Goal: Task Accomplishment & Management: Complete application form

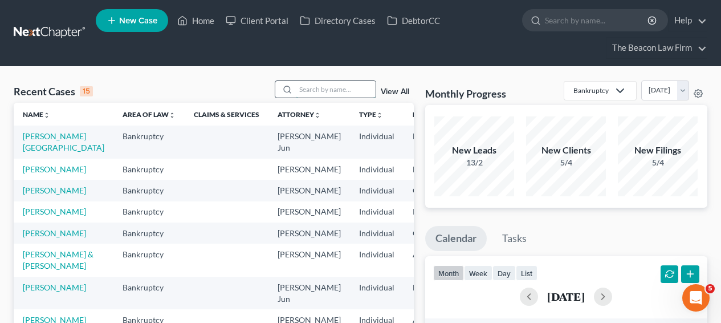
click at [330, 83] on input "search" at bounding box center [336, 89] width 80 height 17
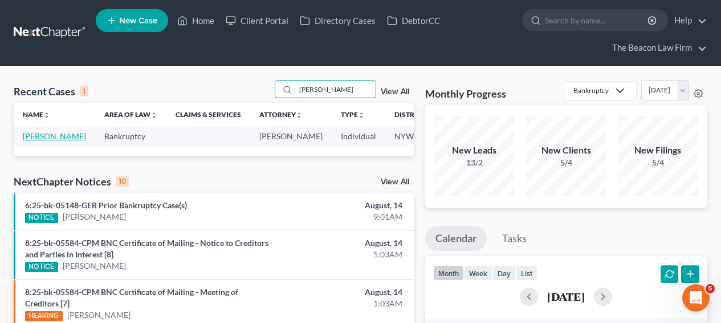
type input "[PERSON_NAME]"
click at [46, 140] on link "[PERSON_NAME]" at bounding box center [54, 136] width 63 height 10
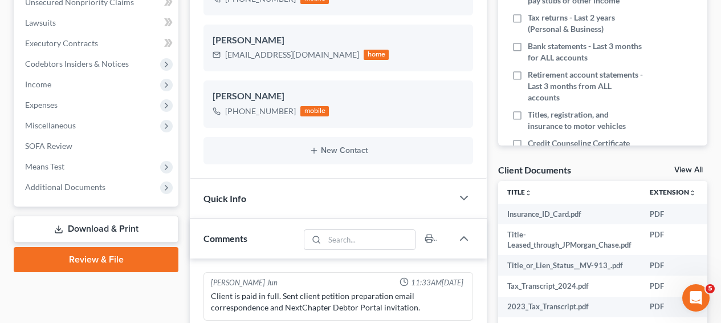
scroll to position [251, 0]
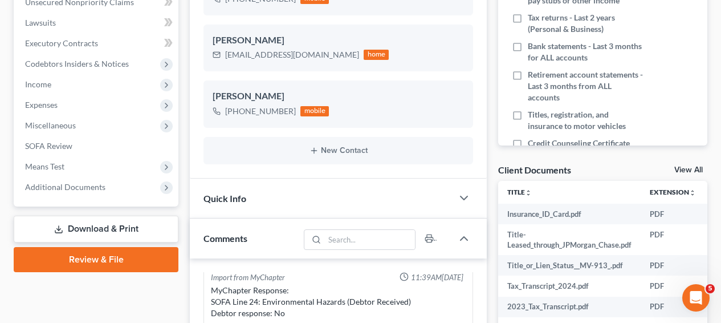
click at [721, 185] on html "Home New Case Client Portal Directory Cases DebtorCC The Beacon Law Firm [EMAIL…" at bounding box center [360, 264] width 721 height 1150
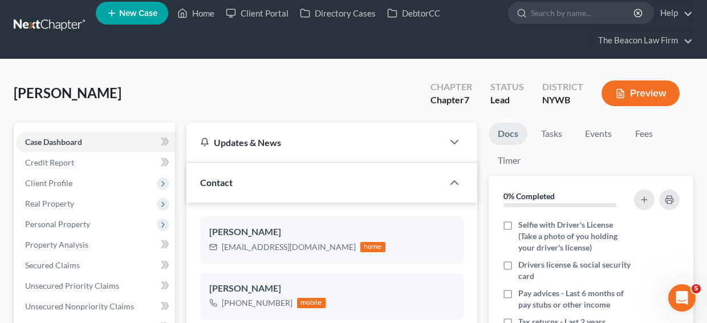
scroll to position [0, 0]
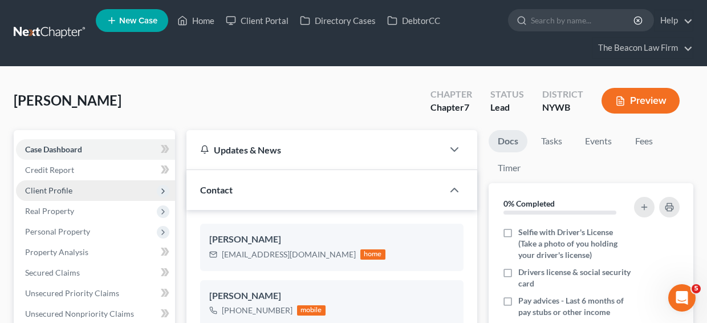
click at [131, 192] on span "Client Profile" at bounding box center [95, 190] width 159 height 21
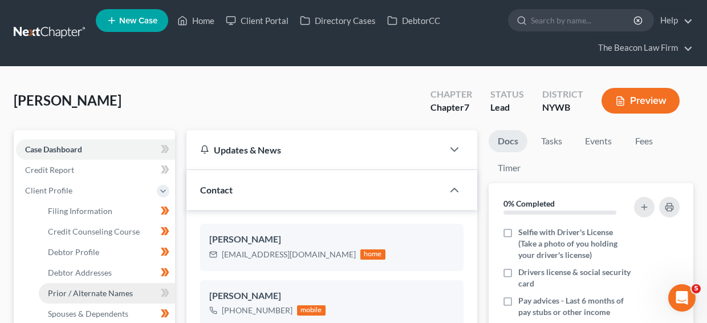
click at [115, 288] on span "Prior / Alternate Names" at bounding box center [90, 293] width 85 height 10
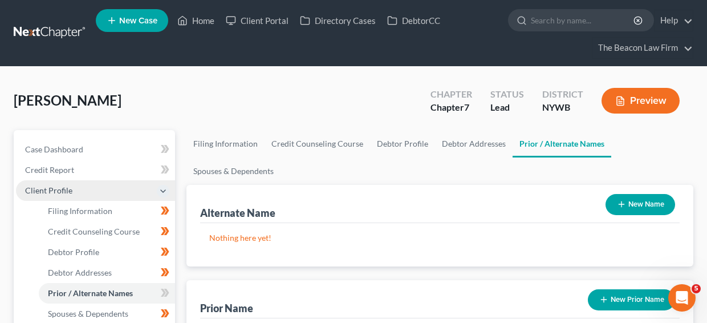
click at [128, 188] on span "Client Profile" at bounding box center [95, 190] width 159 height 21
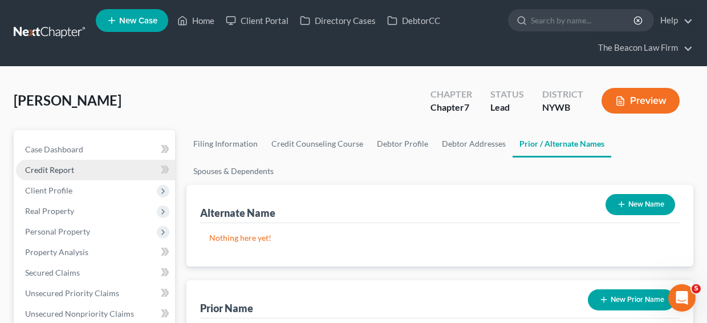
click at [129, 170] on link "Credit Report" at bounding box center [95, 170] width 159 height 21
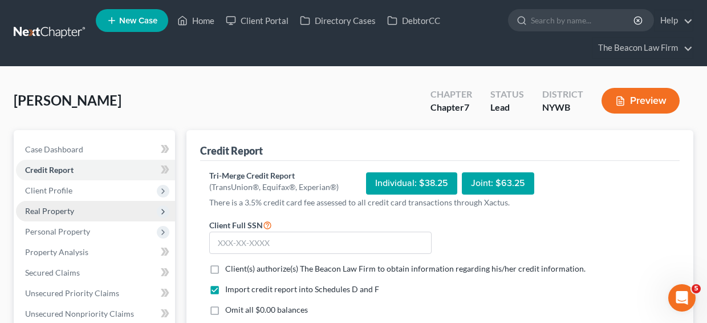
click at [121, 216] on span "Real Property" at bounding box center [95, 211] width 159 height 21
click at [122, 216] on span "Real Property" at bounding box center [95, 211] width 159 height 21
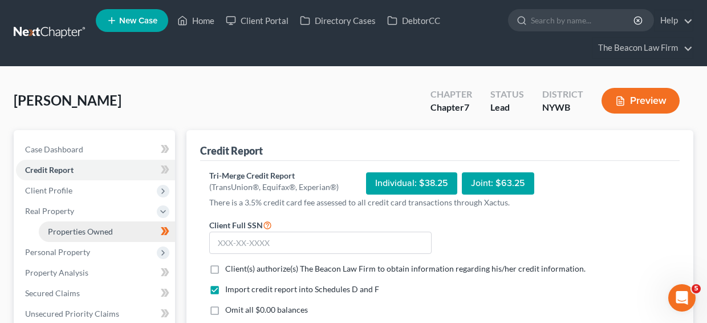
click at [120, 225] on link "Properties Owned" at bounding box center [107, 231] width 136 height 21
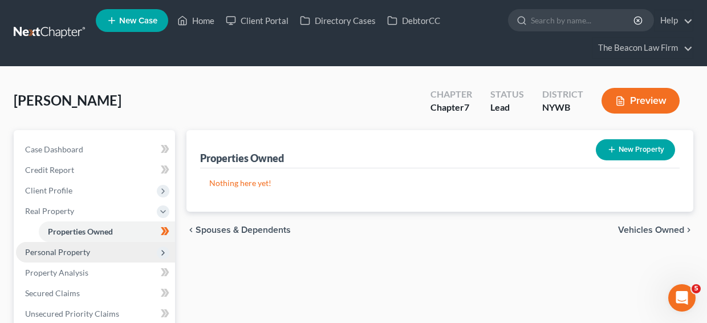
click at [115, 245] on span "Personal Property" at bounding box center [95, 252] width 159 height 21
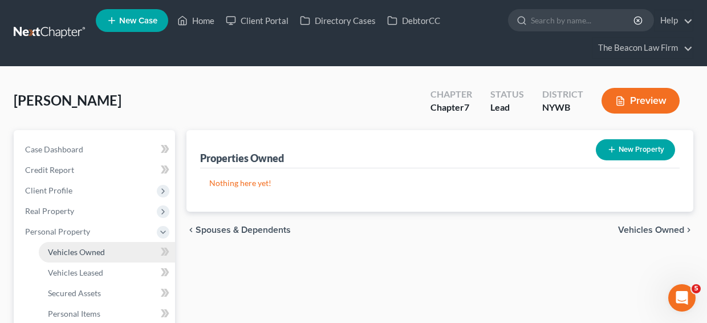
click at [111, 258] on link "Vehicles Owned" at bounding box center [107, 252] width 136 height 21
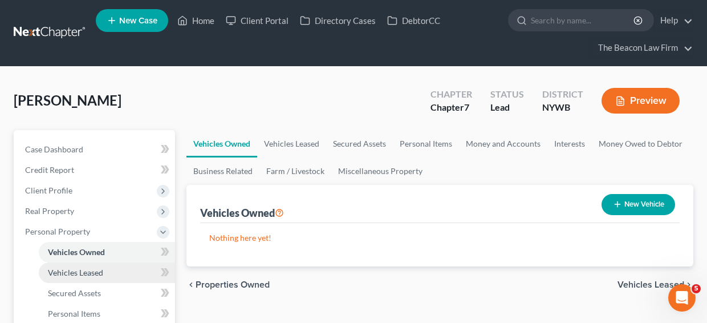
click at [117, 273] on link "Vehicles Leased" at bounding box center [107, 272] width 136 height 21
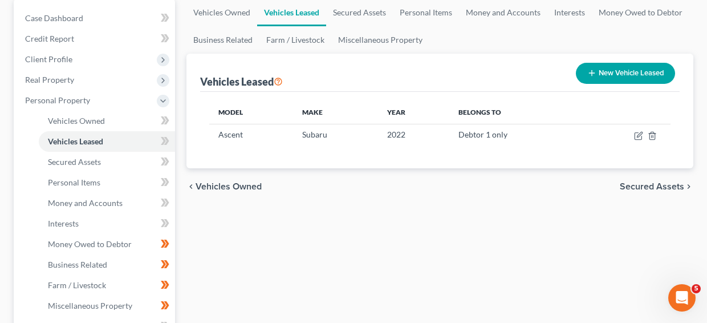
scroll to position [133, 0]
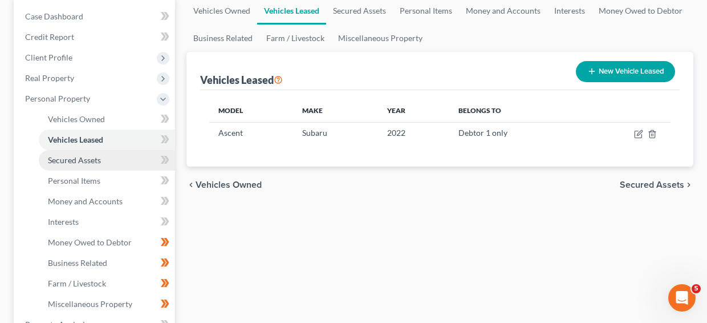
click at [95, 169] on link "Secured Assets" at bounding box center [107, 160] width 136 height 21
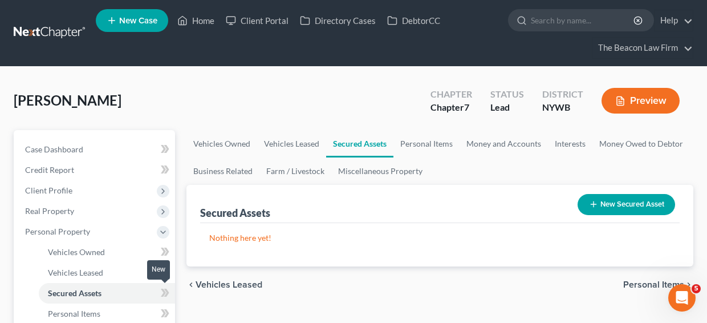
click at [164, 294] on icon at bounding box center [165, 293] width 9 height 14
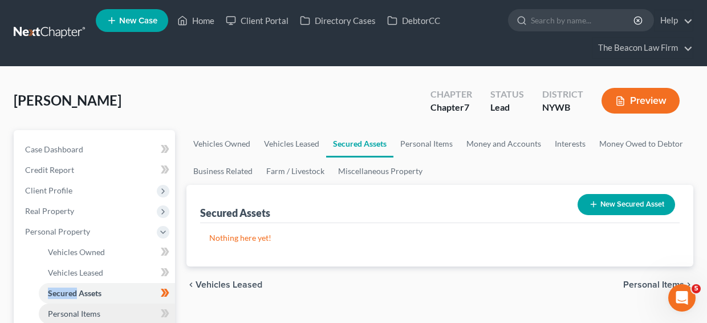
click at [123, 320] on link "Personal Items" at bounding box center [107, 313] width 136 height 21
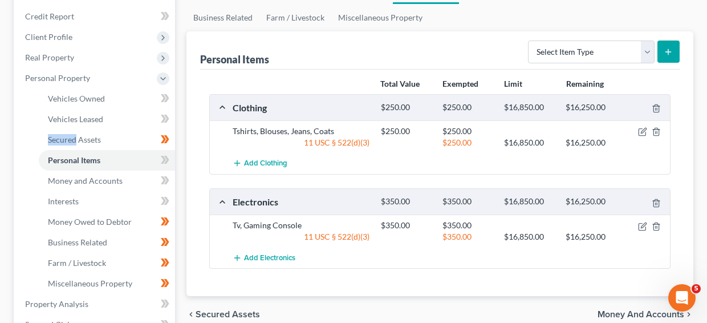
scroll to position [153, 0]
click at [607, 64] on div "Select Item Type Clothing Collectibles Of Value Electronics Firearms Household …" at bounding box center [601, 51] width 156 height 30
click at [607, 60] on select "Select Item Type Clothing Collectibles Of Value Electronics Firearms Household …" at bounding box center [591, 52] width 127 height 23
select select "household_goods"
click at [673, 57] on button "submit" at bounding box center [668, 52] width 22 height 22
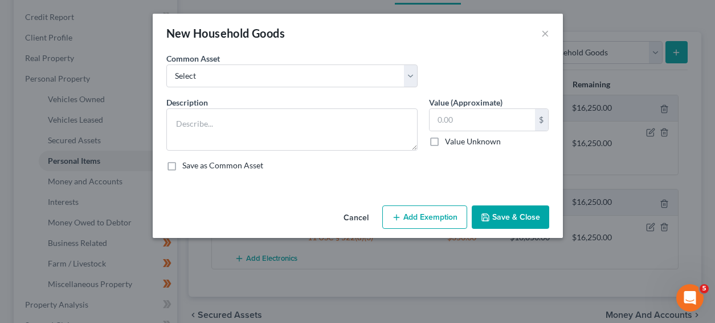
click at [282, 91] on div "Common Asset Select Household Goods and Furnishings Household Goods and Furnish…" at bounding box center [358, 74] width 395 height 44
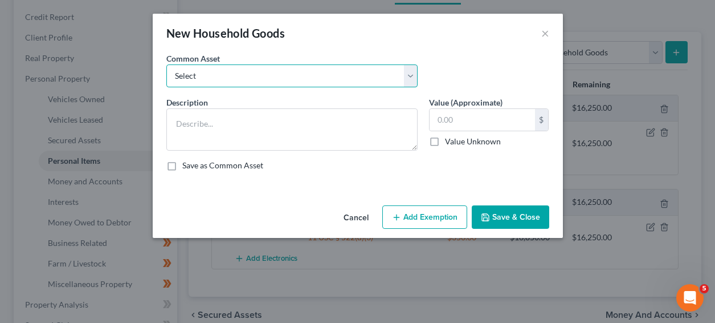
click at [283, 83] on select "Select Household Goods and Furnishings Household Goods and Furnishings Kitchen …" at bounding box center [291, 75] width 251 height 23
select select "0"
type textarea "Household Goods and Furnishings"
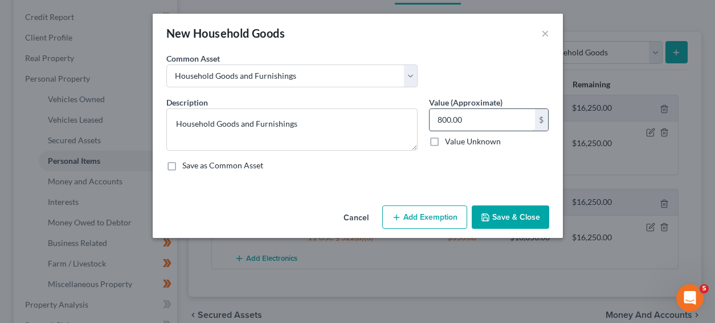
click at [486, 123] on input "800.00" at bounding box center [482, 120] width 105 height 22
type input "300"
click at [502, 209] on button "Save & Close" at bounding box center [511, 217] width 78 height 24
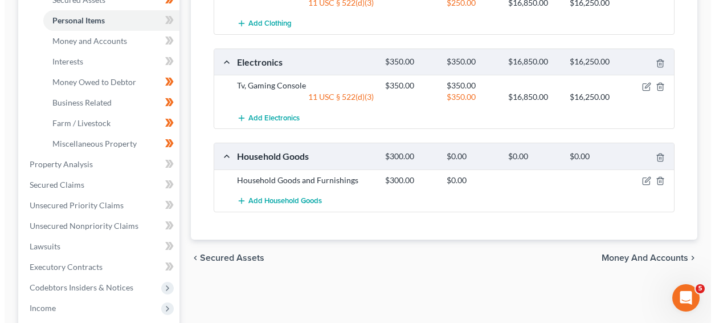
scroll to position [294, 0]
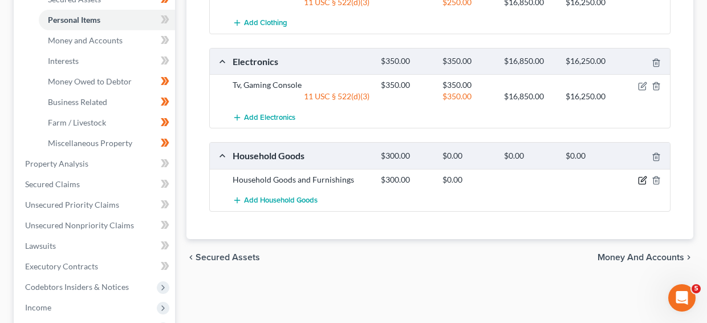
click at [642, 177] on icon "button" at bounding box center [642, 180] width 9 height 9
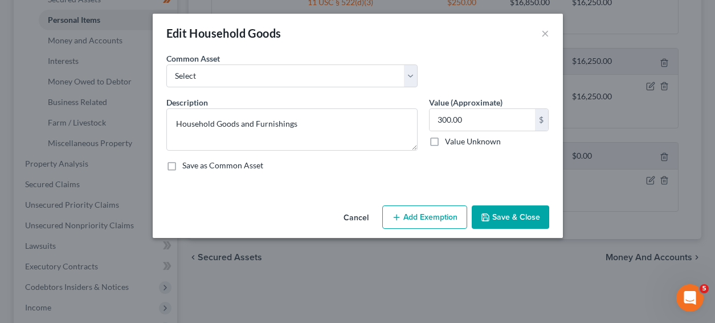
click at [497, 137] on label "Value Unknown" at bounding box center [473, 141] width 56 height 11
click at [457, 137] on input "Value Unknown" at bounding box center [453, 139] width 7 height 7
checkbox input "true"
type input "0.00"
click at [491, 140] on label "Value Unknown" at bounding box center [473, 141] width 56 height 11
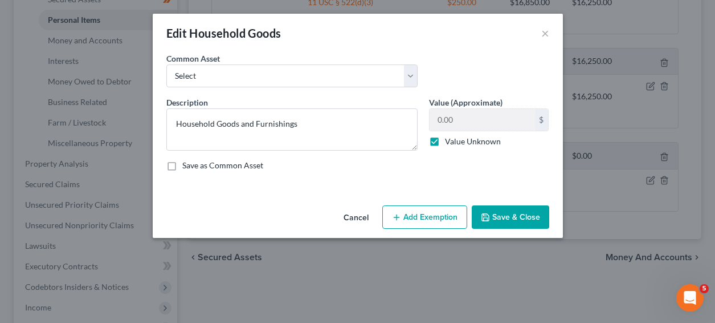
click at [457, 140] on input "Value Unknown" at bounding box center [453, 139] width 7 height 7
checkbox input "false"
click at [491, 122] on input "0.00" at bounding box center [482, 120] width 105 height 22
type input "500"
click at [535, 216] on button "Save & Close" at bounding box center [511, 217] width 78 height 24
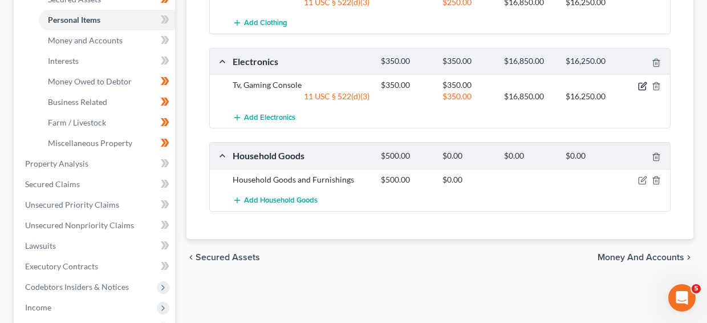
click at [640, 87] on icon "button" at bounding box center [642, 86] width 9 height 9
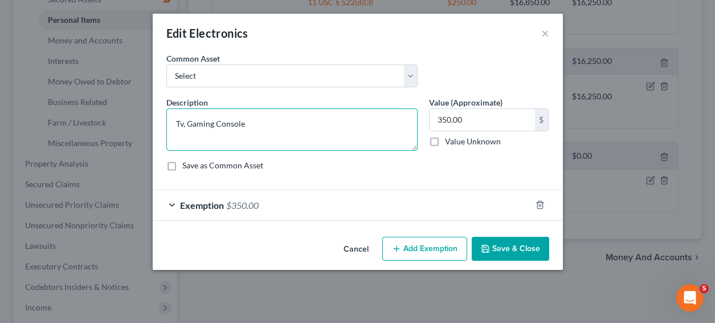
click at [312, 120] on textarea "Tv, Gaming Console" at bounding box center [291, 129] width 251 height 42
type textarea "TVs cellphones , Gaming Console"
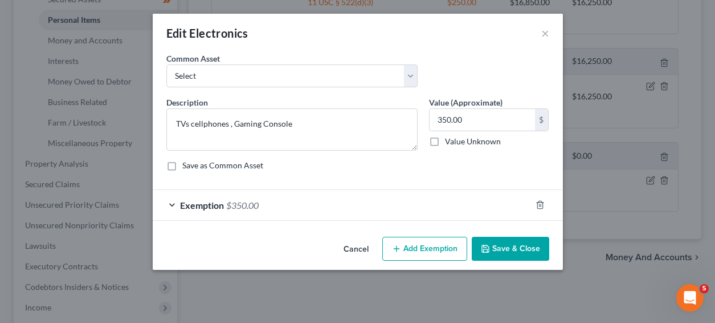
click at [308, 198] on div "Exemption $350.00" at bounding box center [342, 205] width 379 height 30
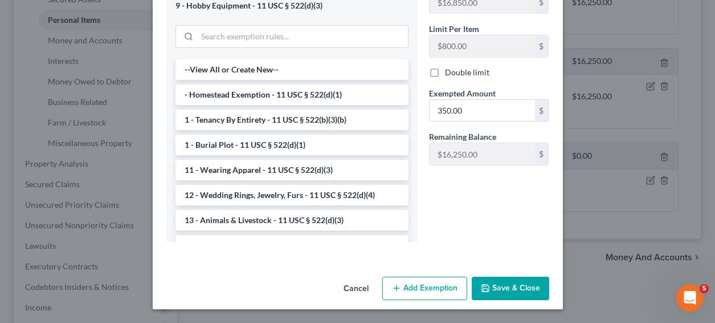
scroll to position [0, 0]
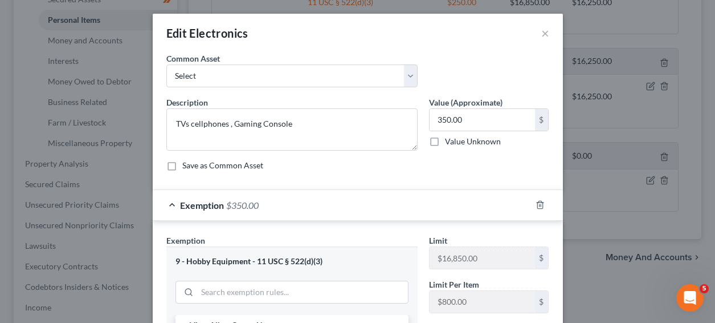
click at [540, 200] on div at bounding box center [547, 205] width 32 height 18
click at [538, 204] on icon "button" at bounding box center [540, 204] width 9 height 9
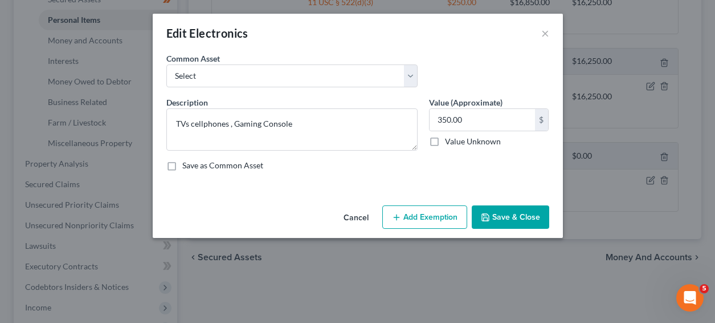
click at [530, 217] on button "Save & Close" at bounding box center [511, 217] width 78 height 24
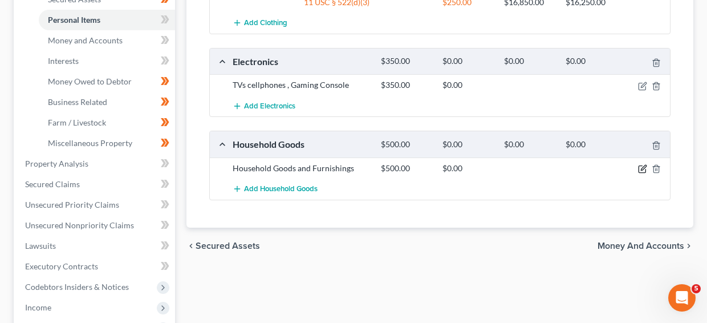
click at [640, 167] on icon "button" at bounding box center [642, 168] width 9 height 9
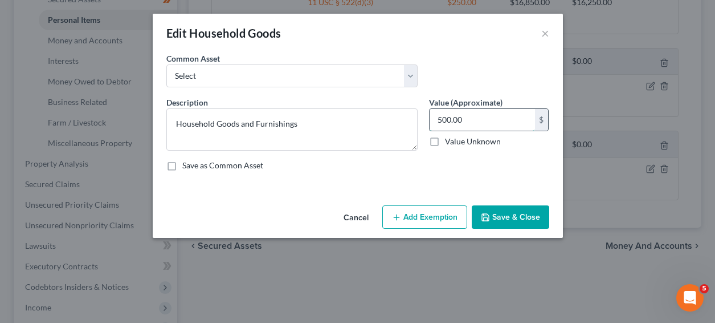
click at [444, 121] on input "500.00" at bounding box center [482, 120] width 105 height 22
type input "5"
type input "600"
click at [449, 214] on button "Add Exemption" at bounding box center [425, 217] width 85 height 24
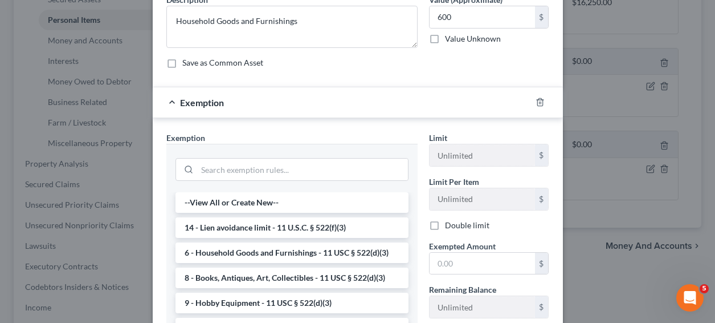
scroll to position [141, 0]
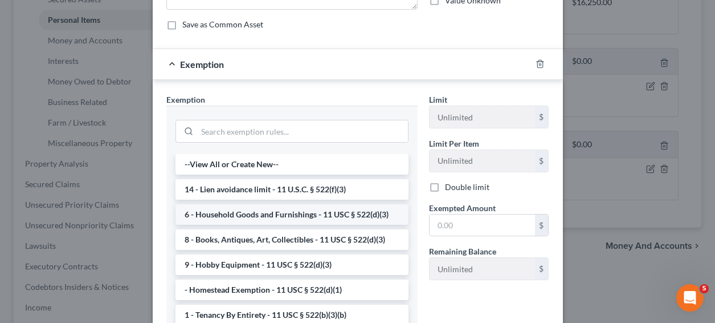
click at [348, 219] on li "6 - Household Goods and Furnishings - 11 USC § 522(d)(3)" at bounding box center [292, 214] width 233 height 21
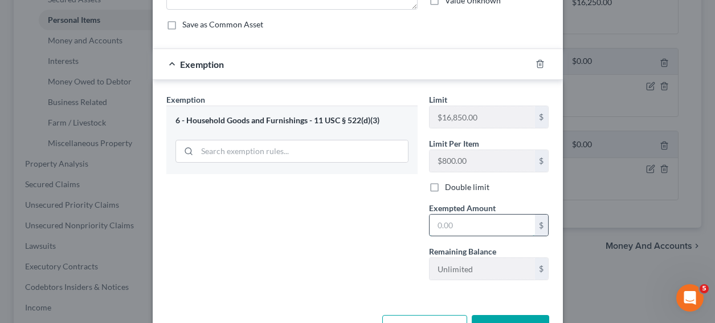
click at [470, 226] on input "text" at bounding box center [482, 225] width 105 height 22
type input "600"
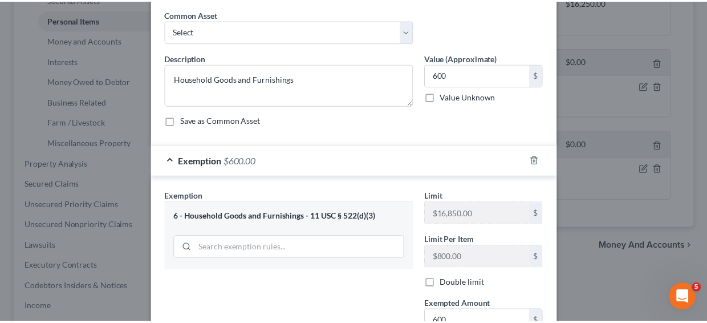
scroll to position [180, 0]
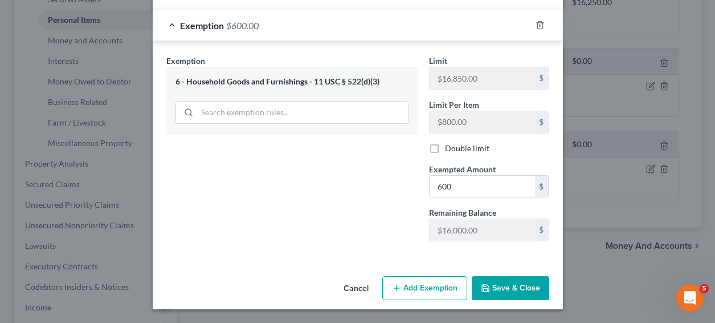
click at [531, 279] on button "Save & Close" at bounding box center [511, 288] width 78 height 24
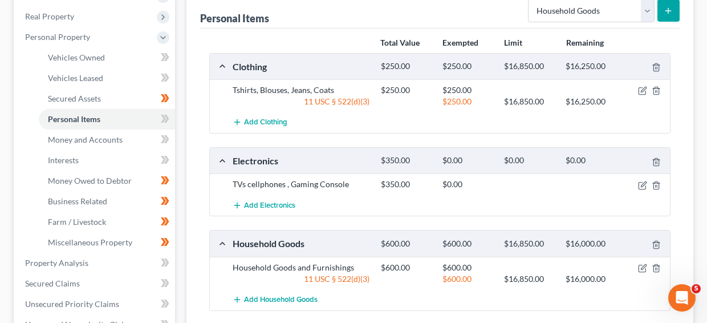
scroll to position [189, 0]
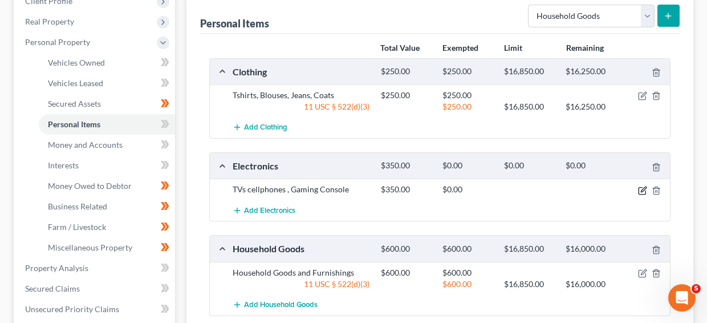
click at [640, 191] on icon "button" at bounding box center [642, 190] width 9 height 9
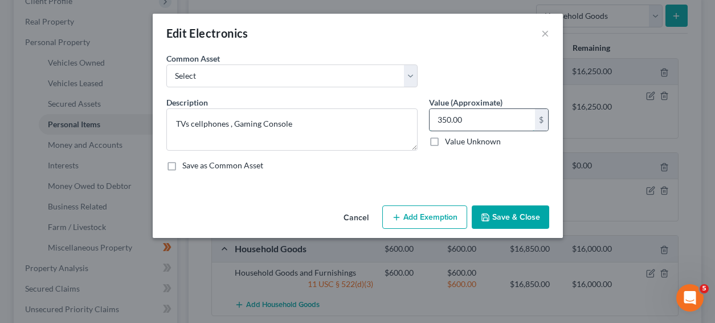
click at [445, 121] on input "350.00" at bounding box center [482, 120] width 105 height 22
type input "400.00"
click at [514, 210] on button "Save & Close" at bounding box center [511, 217] width 78 height 24
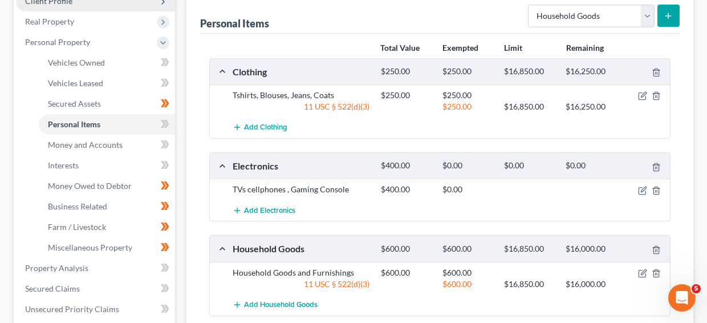
click at [94, 6] on span "Client Profile" at bounding box center [95, 1] width 159 height 21
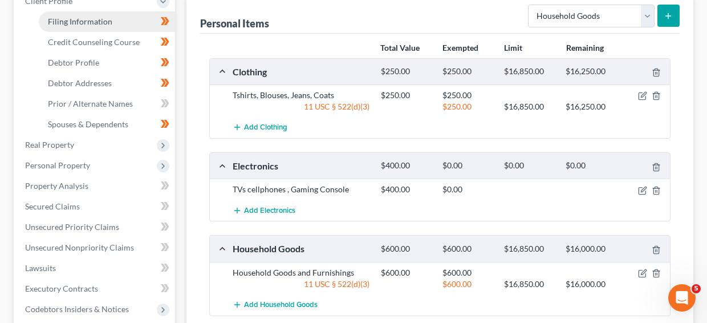
click at [95, 28] on link "Filing Information" at bounding box center [107, 21] width 136 height 21
select select "1"
select select "0"
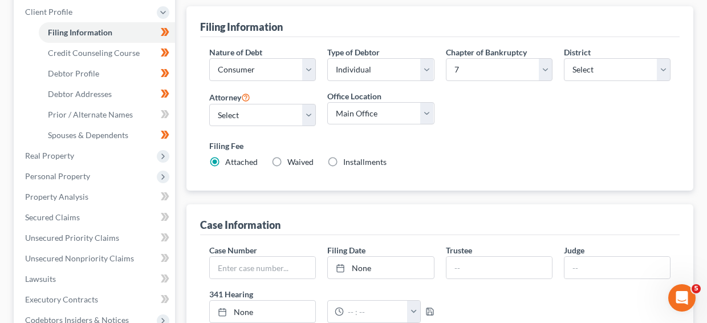
scroll to position [162, 0]
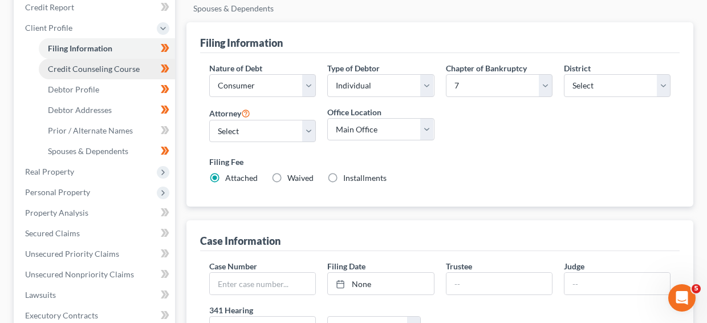
click at [119, 71] on span "Credit Counseling Course" at bounding box center [94, 69] width 92 height 10
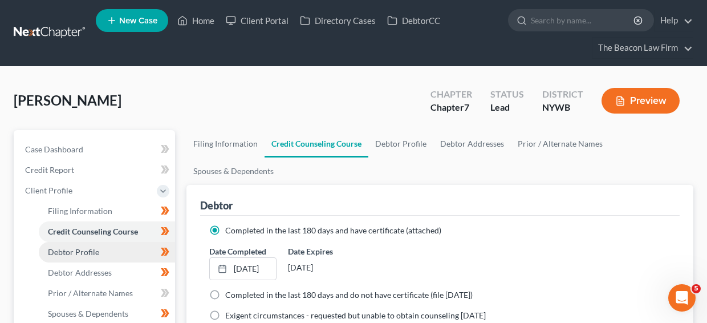
click at [126, 260] on link "Debtor Profile" at bounding box center [107, 252] width 136 height 21
select select "0"
select select "3"
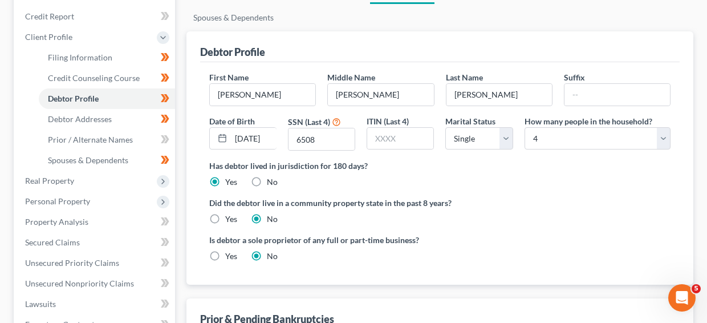
scroll to position [155, 0]
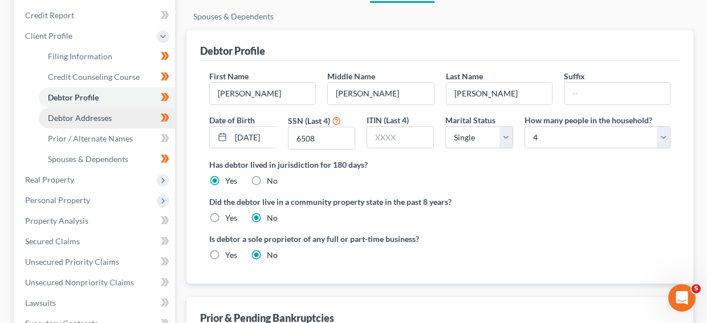
click at [120, 117] on link "Debtor Addresses" at bounding box center [107, 118] width 136 height 21
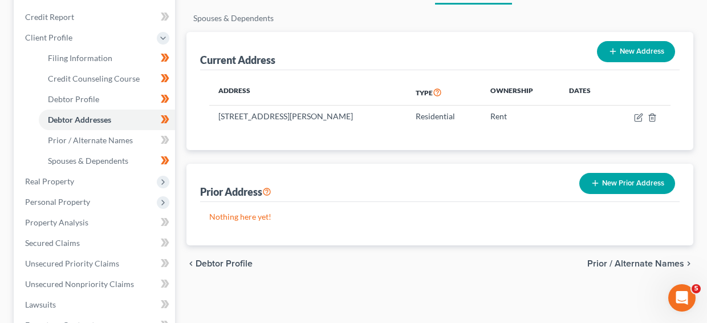
scroll to position [154, 0]
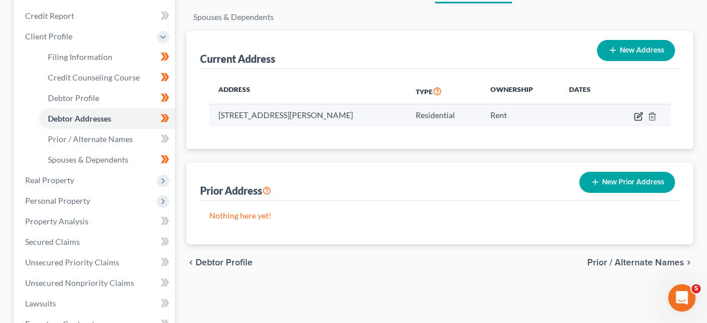
click at [637, 118] on icon "button" at bounding box center [638, 116] width 9 height 9
select select "35"
select select "27"
select select "0"
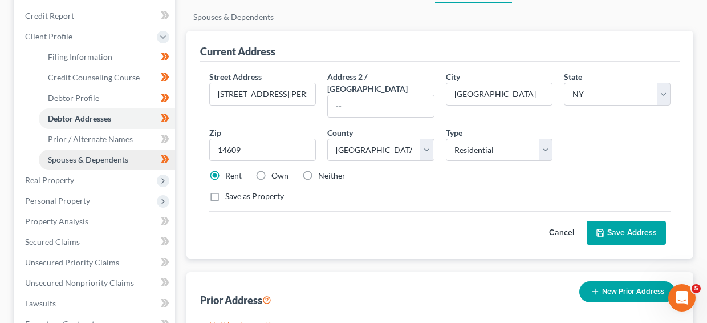
click at [67, 152] on link "Spouses & Dependents" at bounding box center [107, 159] width 136 height 21
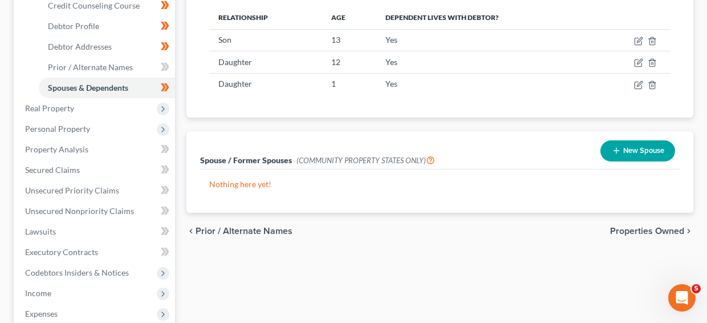
scroll to position [226, 0]
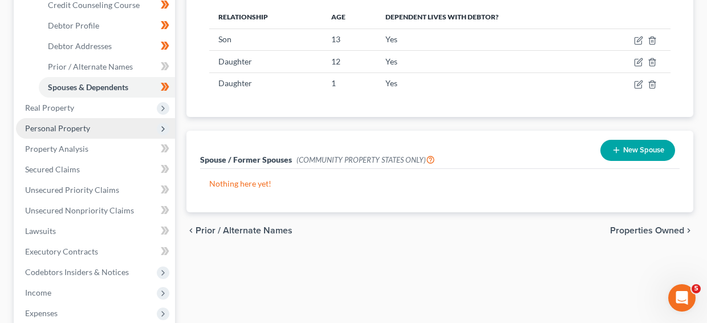
click at [93, 129] on span "Personal Property" at bounding box center [95, 128] width 159 height 21
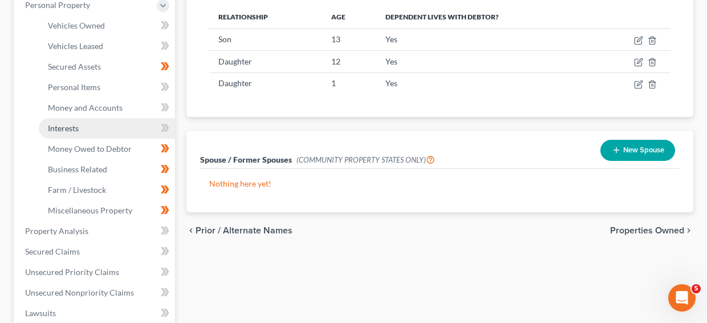
click at [96, 133] on link "Interests" at bounding box center [107, 128] width 136 height 21
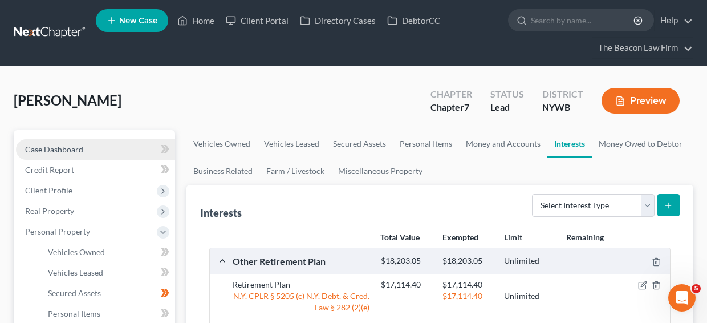
click at [93, 152] on link "Case Dashboard" at bounding box center [95, 149] width 159 height 21
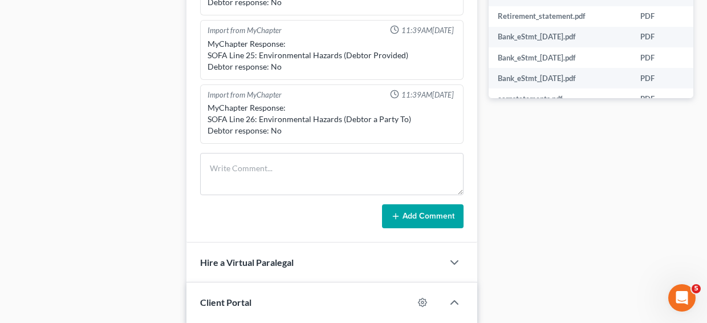
scroll to position [629, 0]
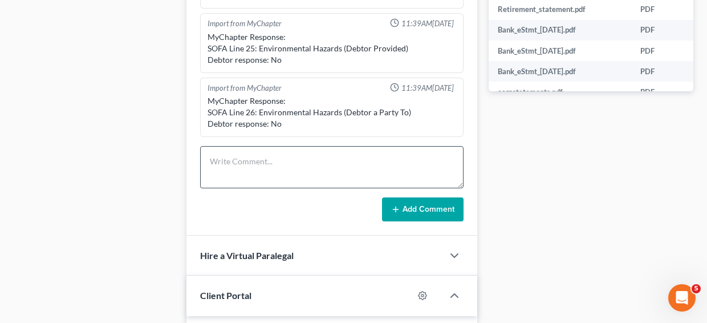
click at [253, 130] on div "MyChapter Response: SOFA Line 26: Environmental Hazards (Debtor a Party To) Deb…" at bounding box center [331, 112] width 253 height 39
click at [253, 157] on textarea at bounding box center [331, 167] width 263 height 42
click at [246, 156] on textarea at bounding box center [331, 167] width 263 height 42
type textarea "Rochester Division"
click at [425, 211] on button "Add Comment" at bounding box center [423, 209] width 82 height 24
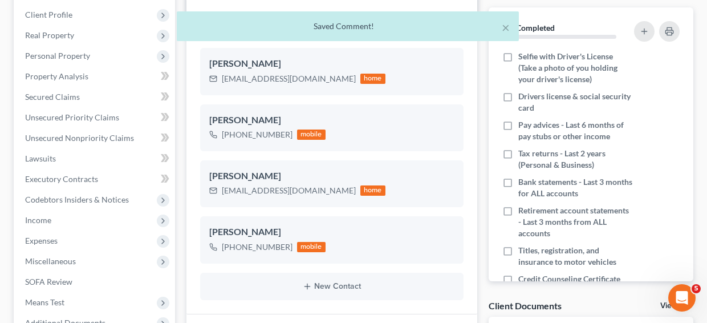
scroll to position [96, 0]
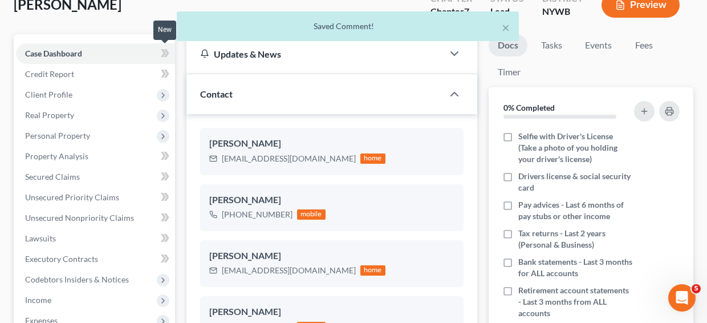
click at [172, 52] on span at bounding box center [165, 54] width 20 height 17
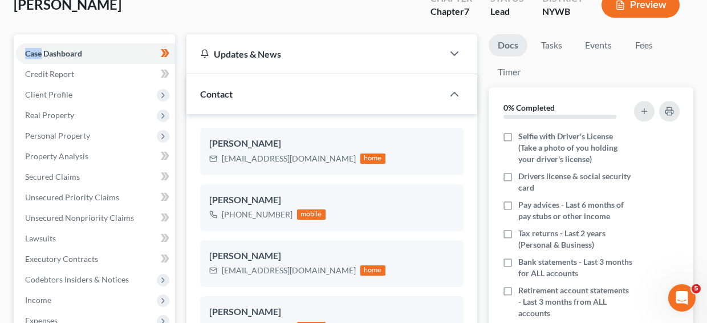
scroll to position [407, 0]
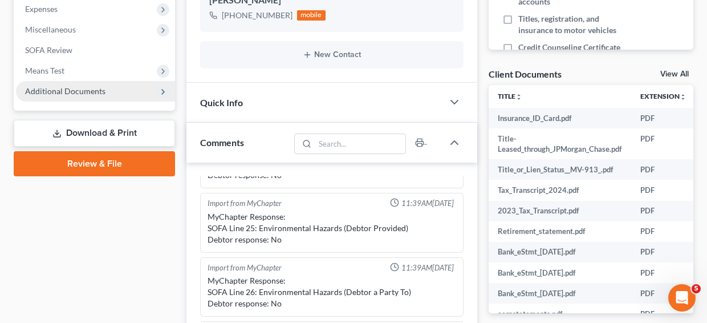
click at [168, 87] on span "Additional Documents" at bounding box center [95, 91] width 159 height 21
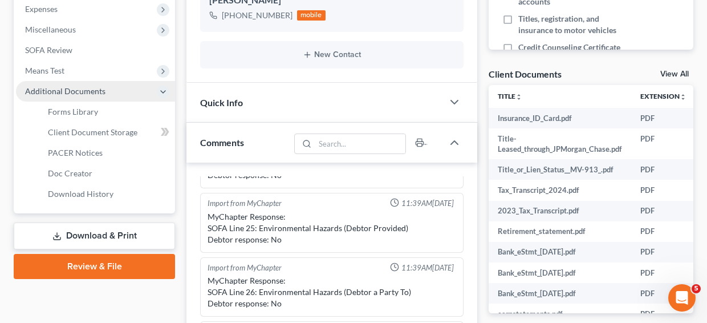
click at [135, 90] on span "Additional Documents" at bounding box center [95, 91] width 159 height 21
click at [134, 91] on span "Additional Documents" at bounding box center [95, 91] width 159 height 21
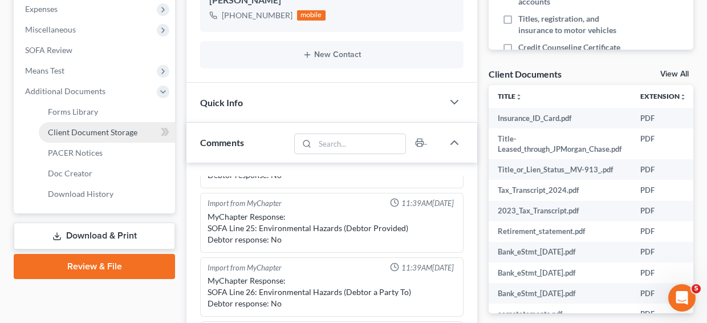
click at [128, 125] on link "Client Document Storage" at bounding box center [107, 132] width 136 height 21
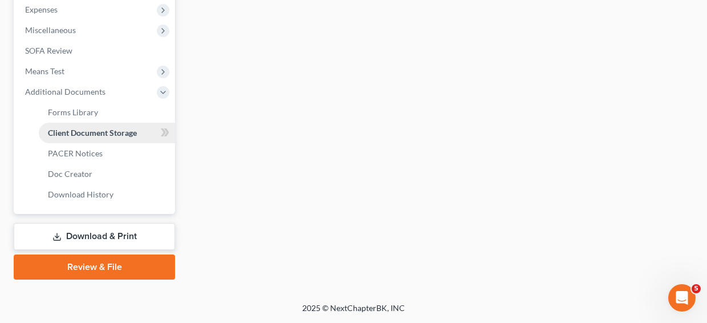
scroll to position [405, 0]
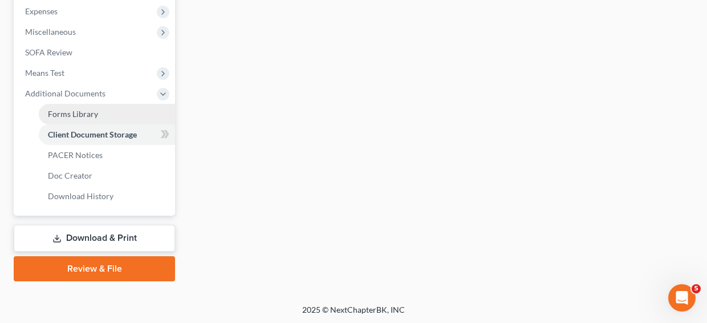
select select "0"
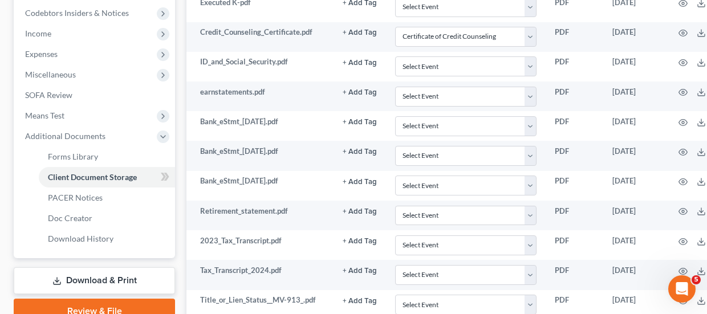
scroll to position [421, 0]
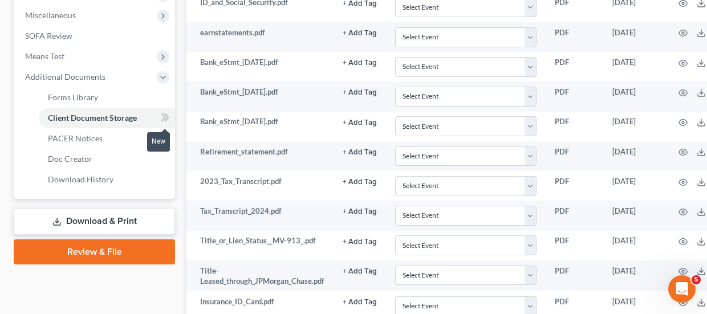
click at [166, 121] on icon at bounding box center [165, 118] width 9 height 14
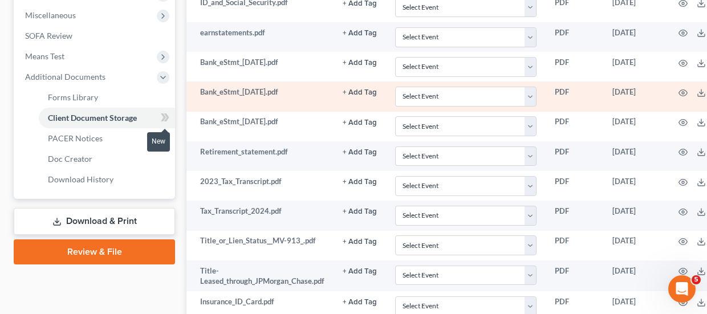
click at [166, 121] on icon at bounding box center [165, 118] width 9 height 14
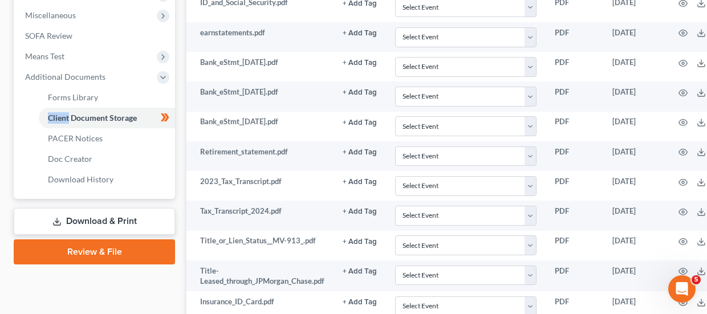
scroll to position [119, 0]
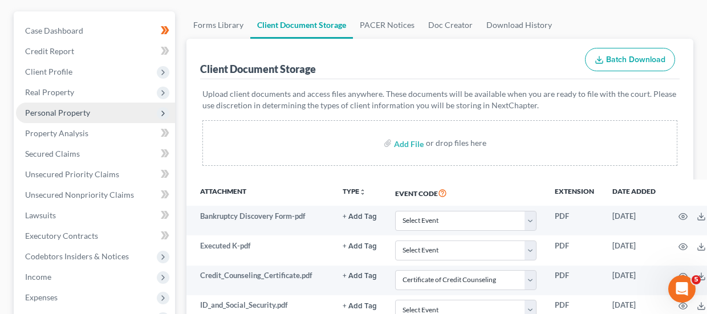
click at [87, 111] on span "Personal Property" at bounding box center [57, 113] width 65 height 10
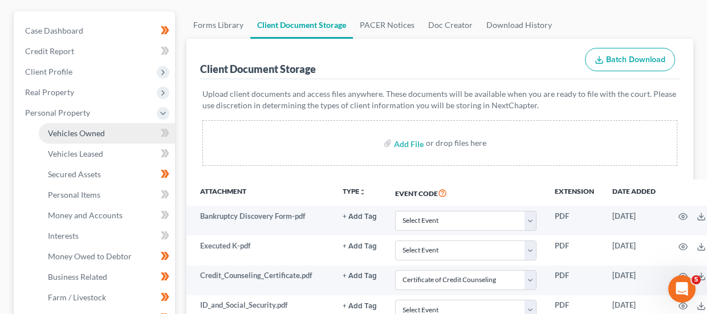
click at [90, 130] on span "Vehicles Owned" at bounding box center [76, 133] width 57 height 10
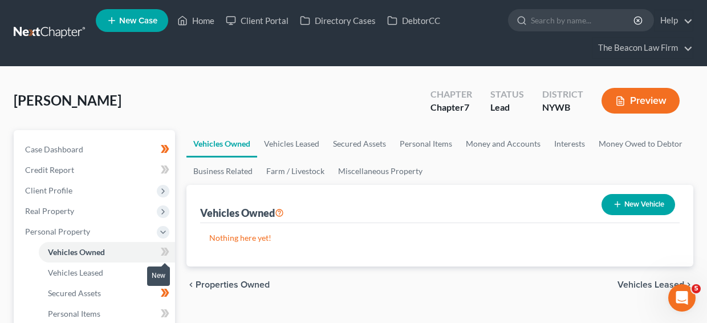
click at [164, 258] on span at bounding box center [165, 253] width 20 height 17
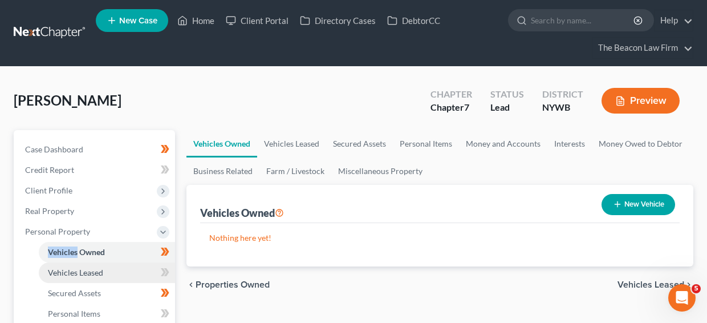
click at [144, 267] on link "Vehicles Leased" at bounding box center [107, 272] width 136 height 21
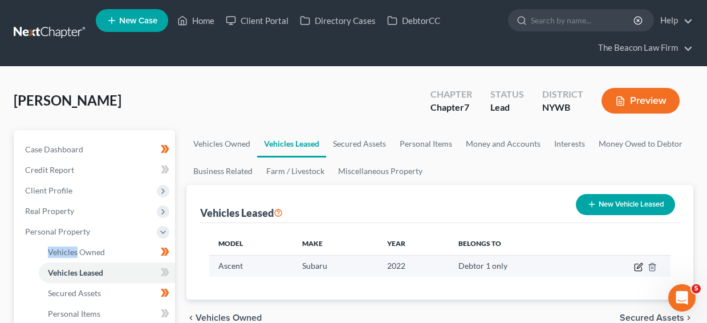
click at [639, 266] on icon "button" at bounding box center [639, 265] width 5 height 5
select select "0"
select select "4"
select select "0"
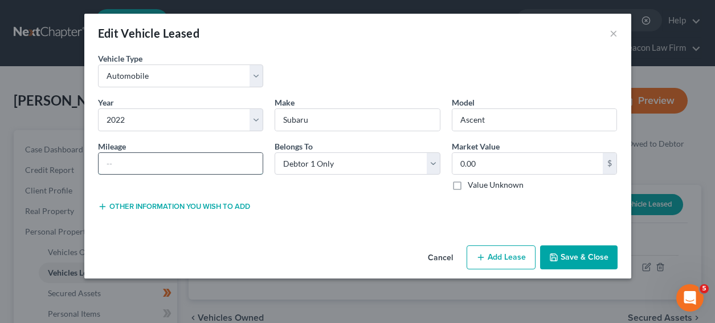
click at [139, 169] on input "text" at bounding box center [181, 164] width 165 height 22
click at [433, 257] on button "Cancel" at bounding box center [440, 257] width 43 height 23
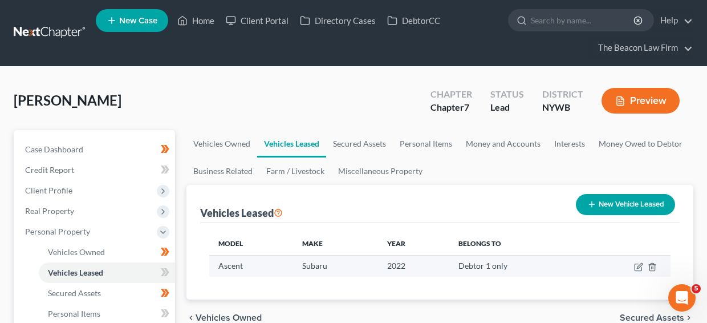
click at [633, 270] on td at bounding box center [626, 266] width 90 height 22
click at [635, 269] on icon "button" at bounding box center [638, 267] width 7 height 7
select select "0"
select select "4"
select select "0"
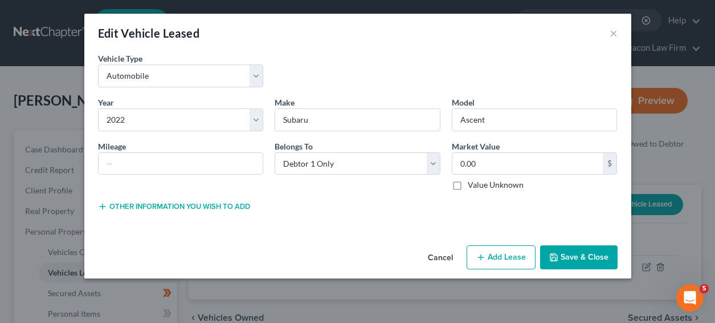
click at [442, 254] on button "Cancel" at bounding box center [440, 257] width 43 height 23
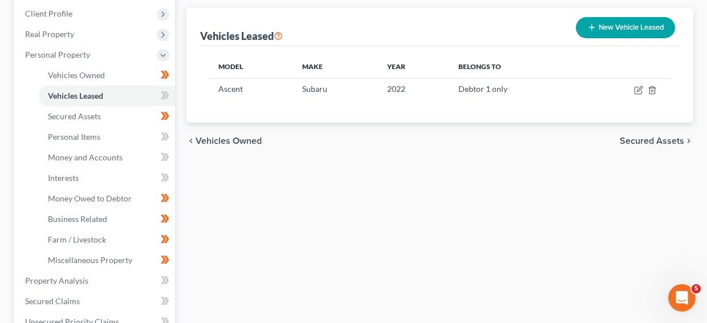
scroll to position [223, 0]
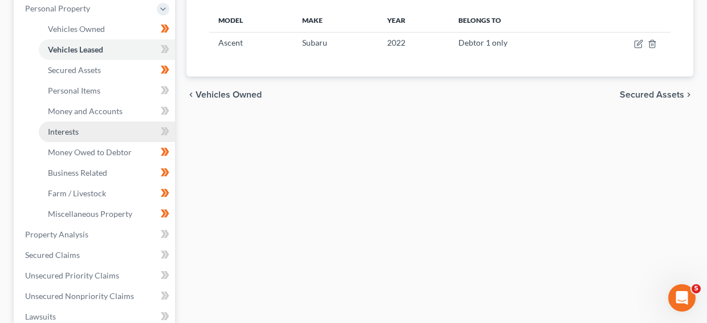
click at [136, 127] on link "Interests" at bounding box center [107, 131] width 136 height 21
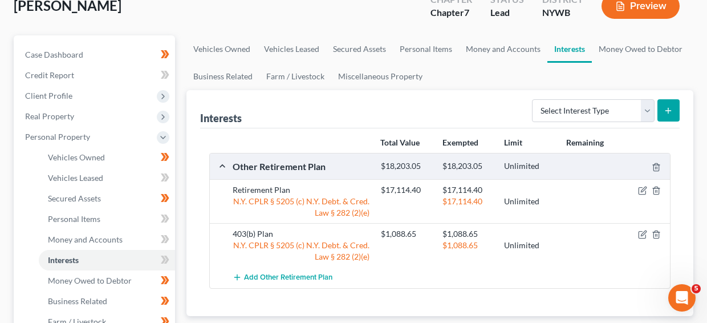
scroll to position [183, 0]
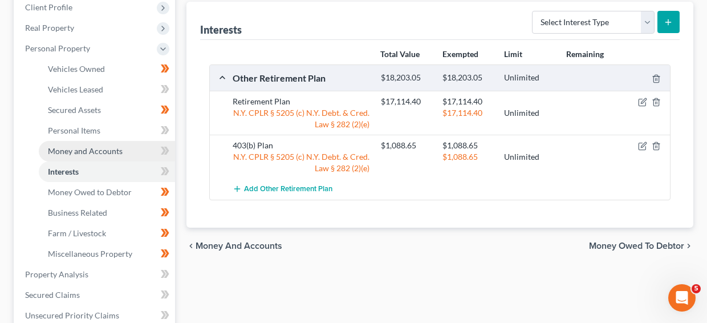
click at [108, 149] on span "Money and Accounts" at bounding box center [85, 151] width 75 height 10
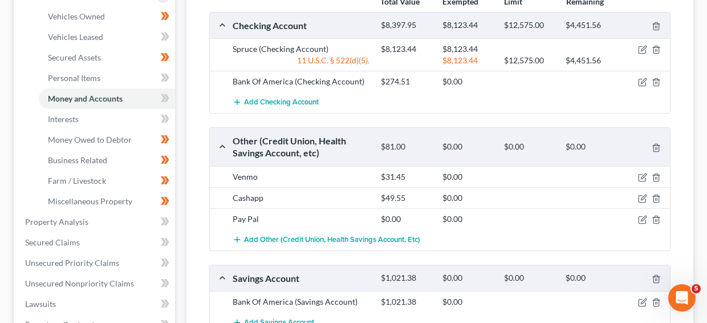
scroll to position [256, 0]
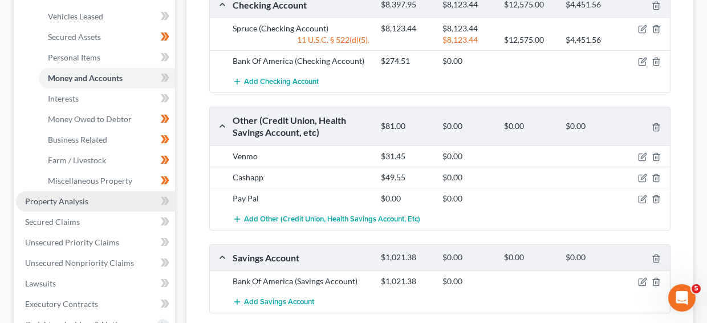
click at [129, 205] on link "Property Analysis" at bounding box center [95, 201] width 159 height 21
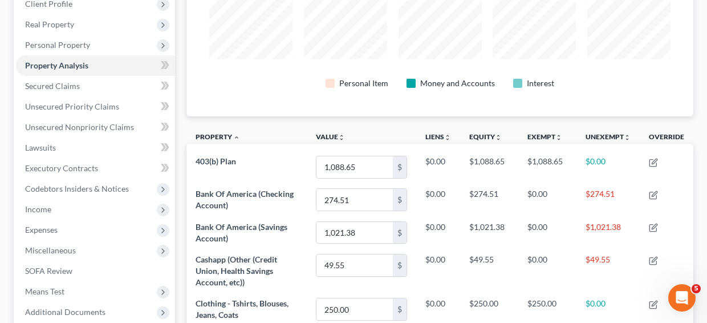
scroll to position [185, 0]
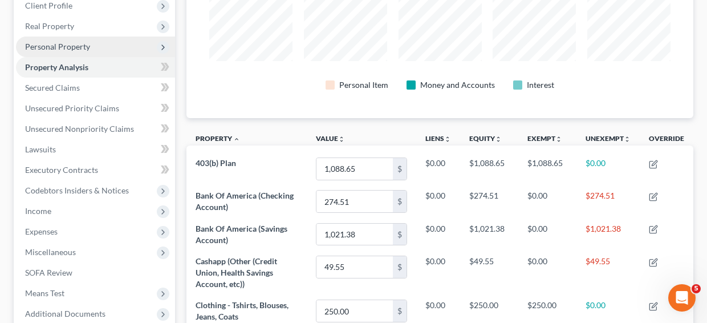
click at [125, 40] on span "Personal Property" at bounding box center [95, 46] width 159 height 21
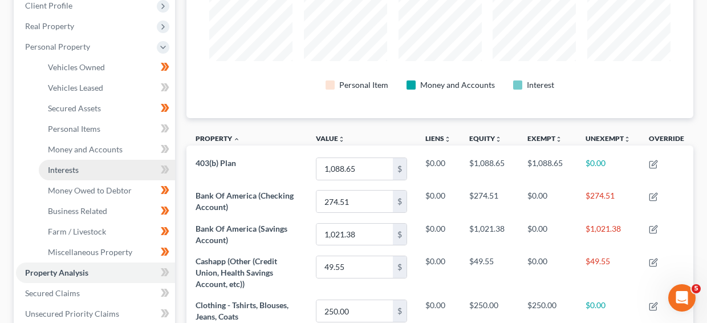
click at [110, 167] on link "Interests" at bounding box center [107, 170] width 136 height 21
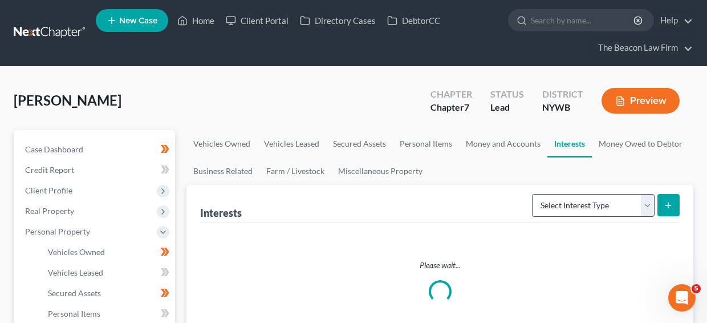
click at [583, 223] on div "Please wait..." at bounding box center [439, 283] width 479 height 121
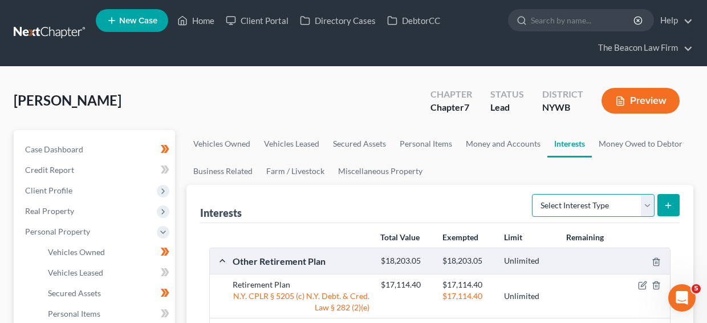
click at [588, 204] on select "Select Interest Type 401K Annuity Bond Education IRA Government Bond Government…" at bounding box center [593, 205] width 123 height 23
select select "term_life_insurance"
click at [659, 210] on button "submit" at bounding box center [668, 205] width 22 height 22
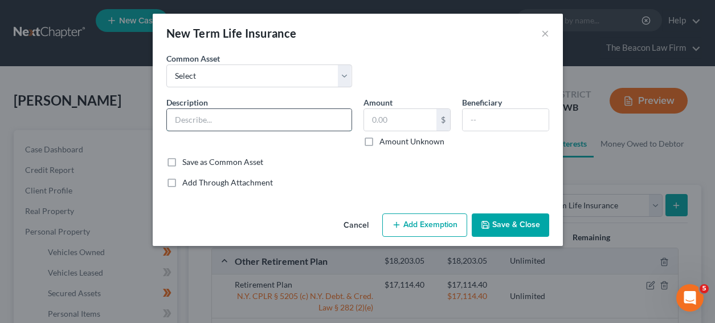
click at [261, 128] on input "text" at bounding box center [259, 120] width 185 height 22
type input "Term Life Insurance Policy through work; Death Benefit Unknown"
click at [357, 161] on div "Save as Common Asset" at bounding box center [357, 161] width 383 height 11
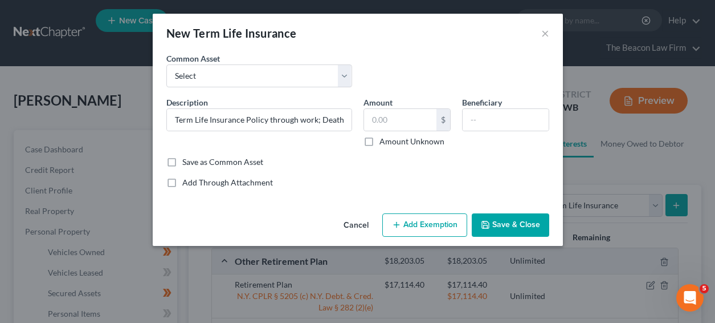
click at [515, 216] on button "Save & Close" at bounding box center [511, 225] width 78 height 24
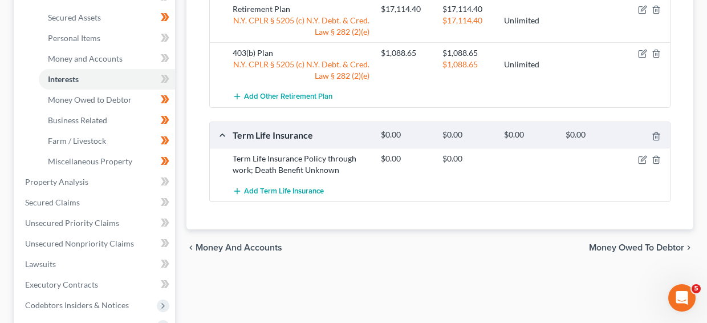
scroll to position [255, 0]
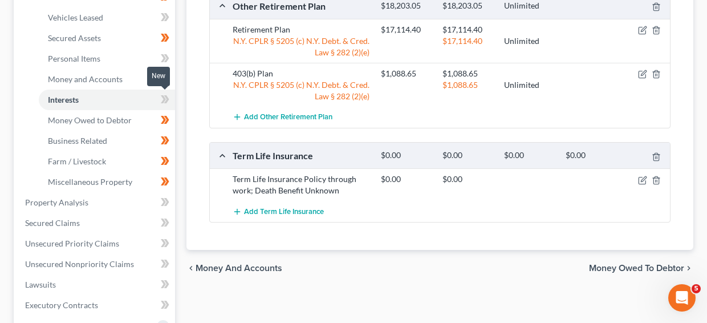
click at [156, 102] on span at bounding box center [165, 100] width 20 height 17
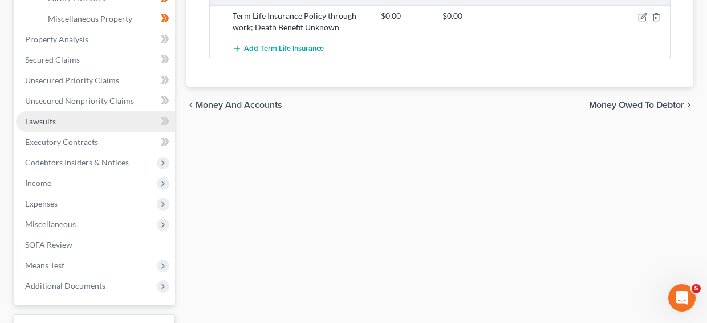
click at [124, 126] on link "Lawsuits" at bounding box center [95, 121] width 159 height 21
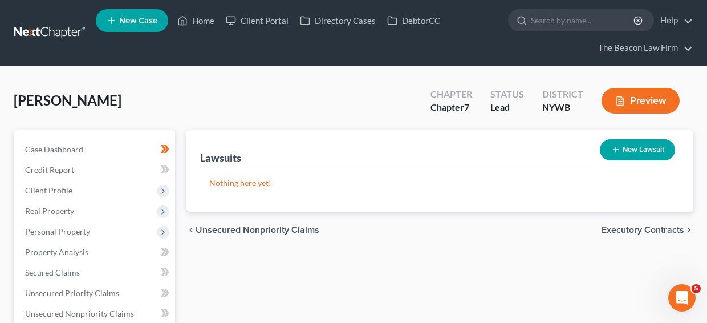
click at [225, 225] on span "Unsecured Nonpriority Claims" at bounding box center [258, 229] width 124 height 9
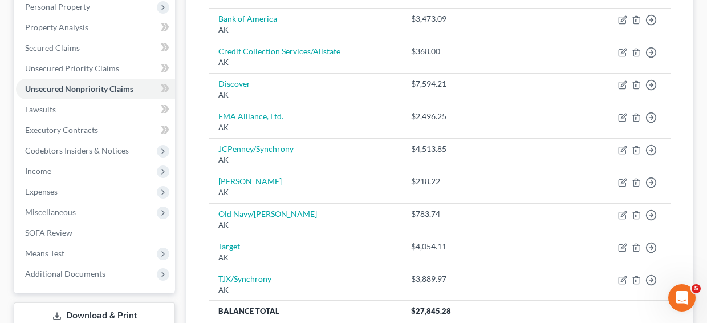
scroll to position [275, 0]
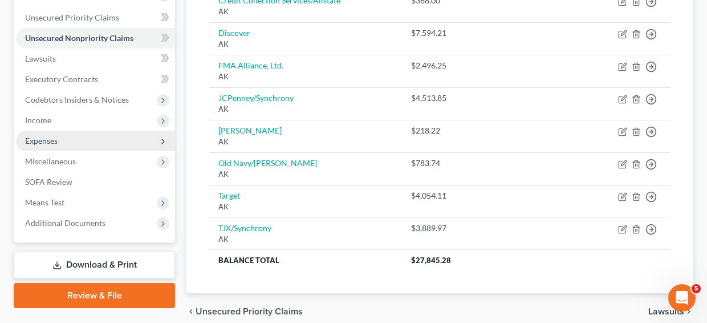
click at [104, 144] on span "Expenses" at bounding box center [95, 141] width 159 height 21
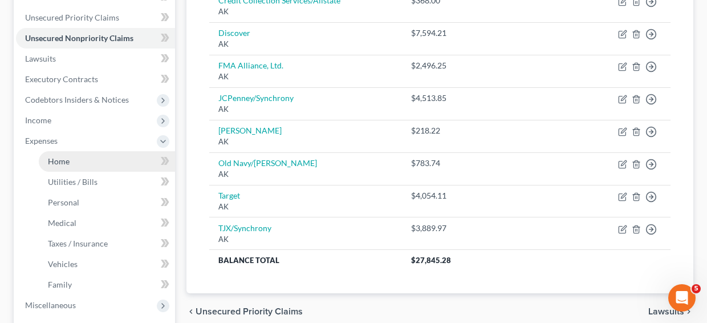
click at [103, 161] on link "Home" at bounding box center [107, 161] width 136 height 21
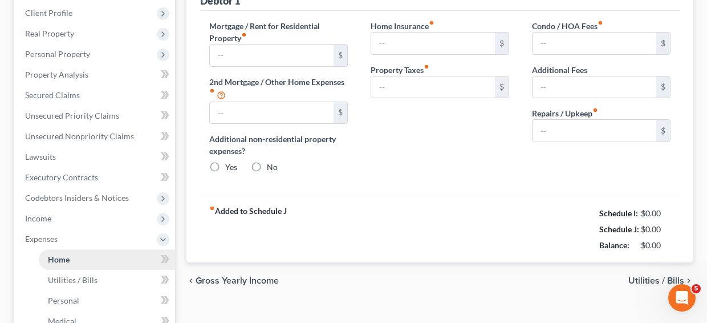
scroll to position [95, 0]
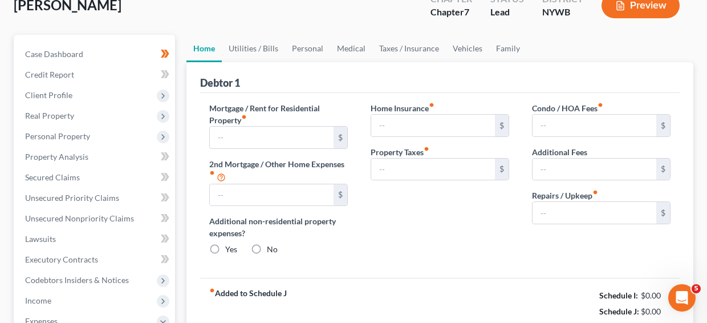
type input "300.00"
type input "0.00"
radio input "true"
type input "0.00"
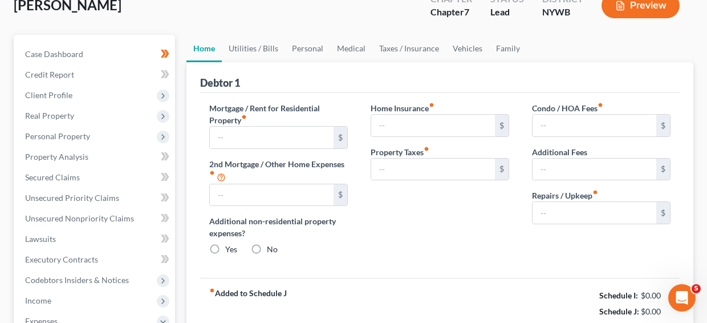
type input "0.00"
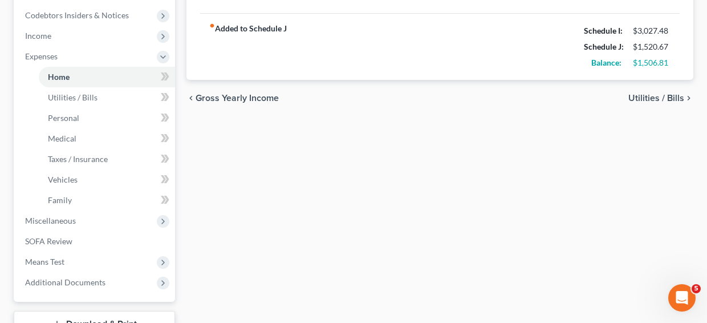
scroll to position [370, 0]
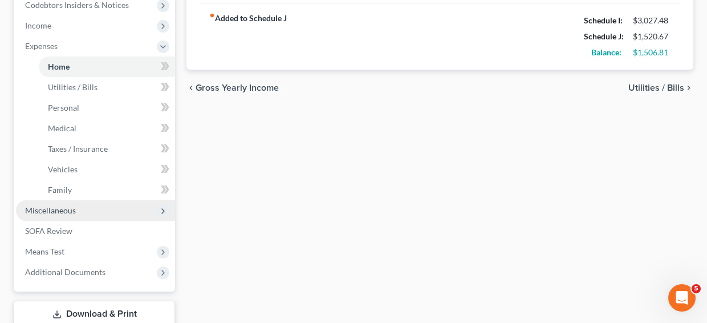
click at [61, 216] on span "Miscellaneous" at bounding box center [95, 210] width 159 height 21
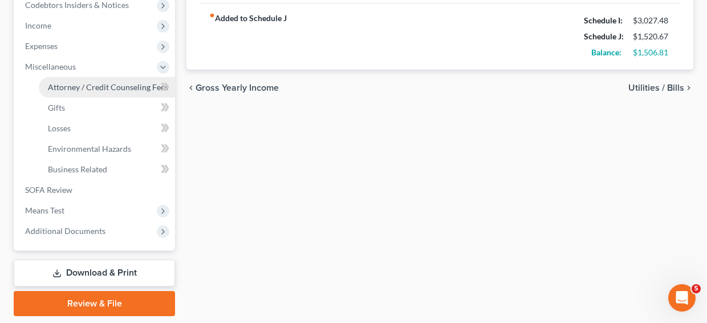
click at [131, 90] on span "Attorney / Credit Counseling Fees" at bounding box center [108, 87] width 120 height 10
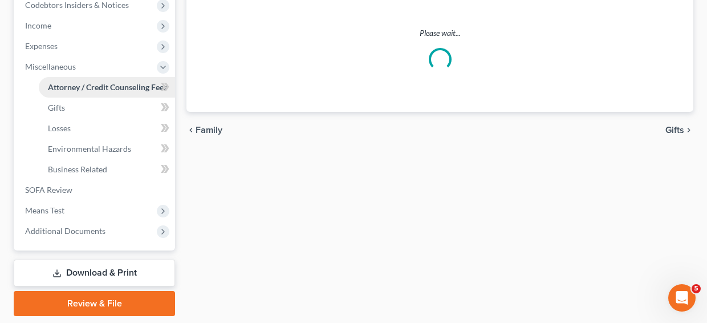
select select "28"
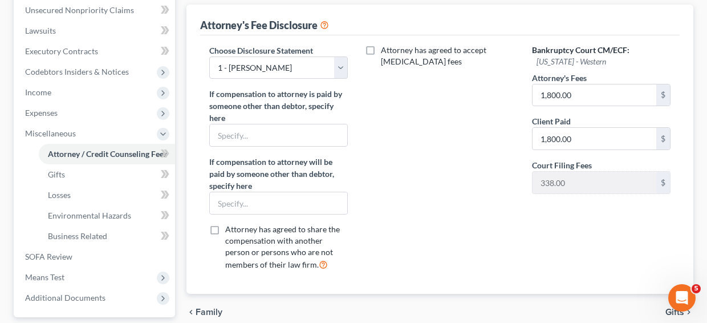
scroll to position [310, 0]
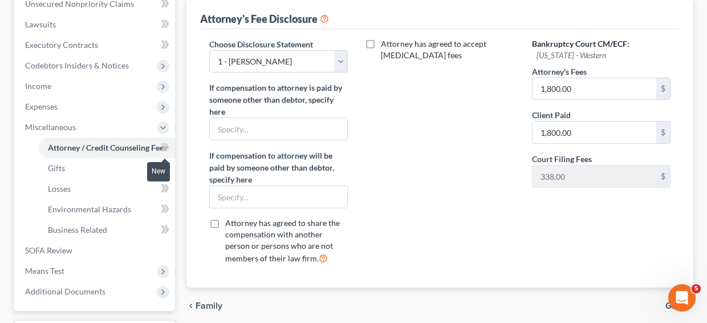
click at [166, 145] on icon at bounding box center [166, 147] width 5 height 8
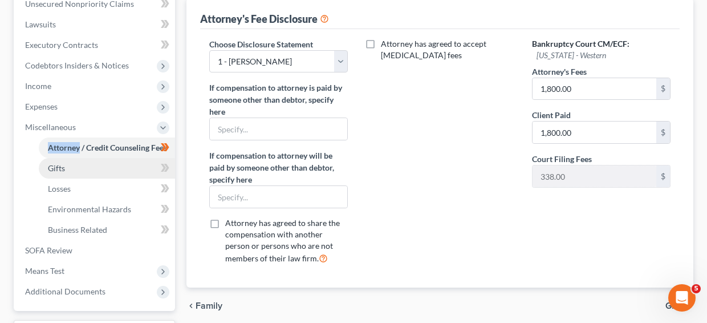
click at [125, 160] on link "Gifts" at bounding box center [107, 168] width 136 height 21
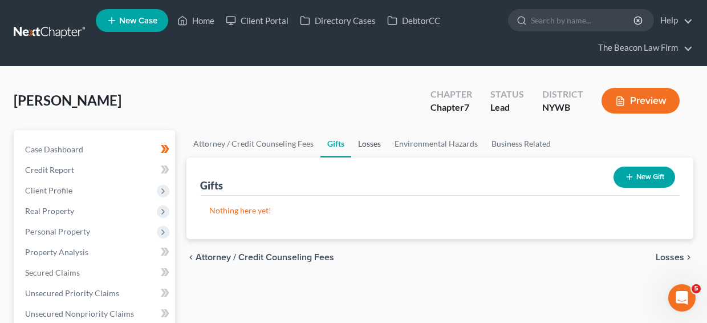
click at [369, 146] on link "Losses" at bounding box center [369, 143] width 36 height 27
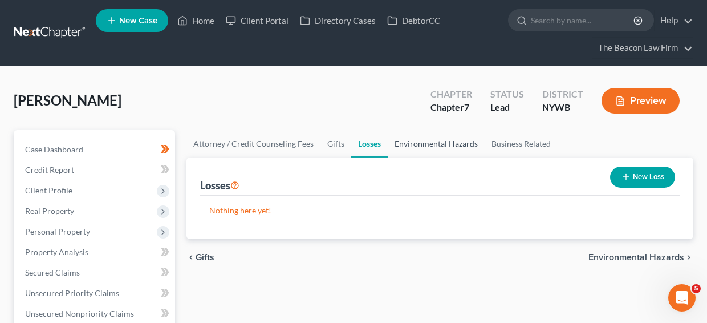
click at [426, 146] on link "Environmental Hazards" at bounding box center [436, 143] width 97 height 27
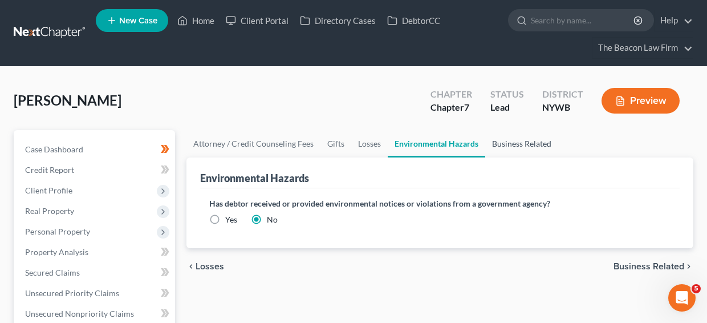
click at [498, 145] on link "Business Related" at bounding box center [521, 143] width 73 height 27
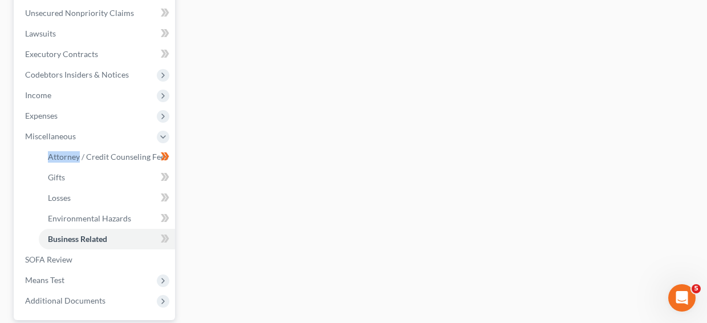
scroll to position [301, 0]
click at [160, 180] on span at bounding box center [165, 177] width 20 height 17
click at [160, 181] on span at bounding box center [165, 177] width 20 height 17
click at [161, 194] on icon at bounding box center [165, 197] width 9 height 14
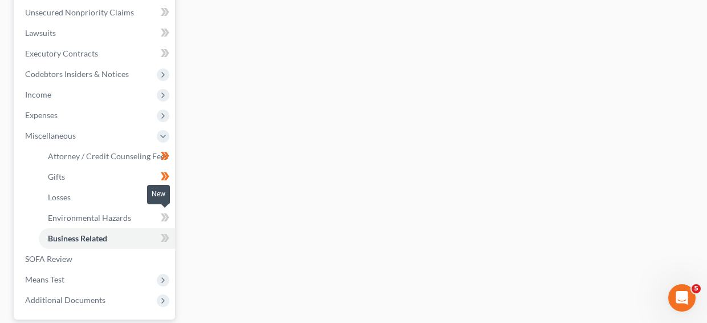
click at [165, 213] on icon at bounding box center [166, 217] width 5 height 8
click at [168, 230] on link "Business Related" at bounding box center [107, 238] width 136 height 21
click at [169, 235] on span at bounding box center [165, 239] width 20 height 17
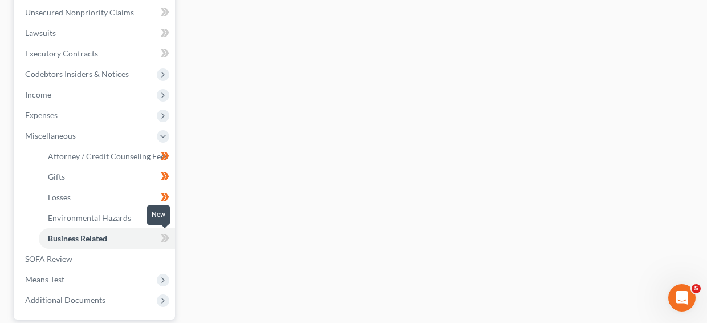
click at [169, 235] on span at bounding box center [165, 239] width 20 height 17
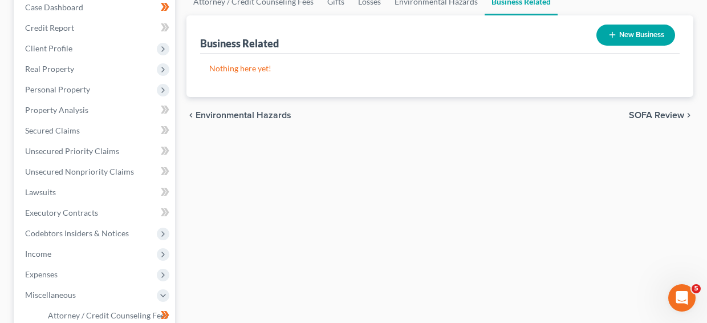
scroll to position [144, 0]
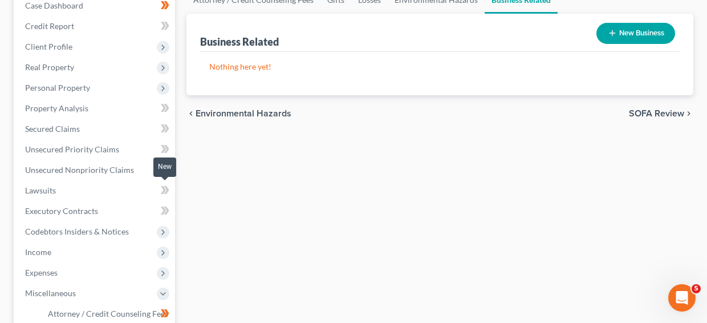
click at [168, 192] on icon at bounding box center [165, 190] width 9 height 14
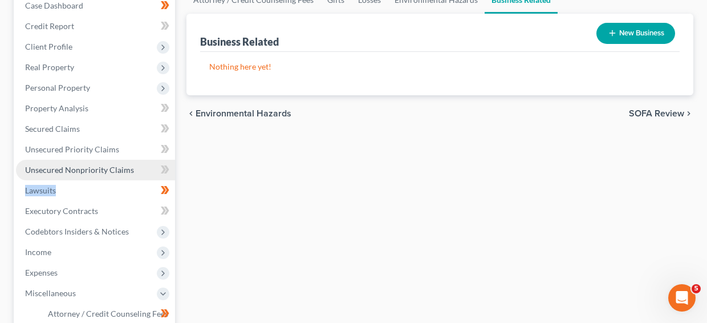
click at [119, 176] on link "Unsecured Nonpriority Claims" at bounding box center [95, 170] width 159 height 21
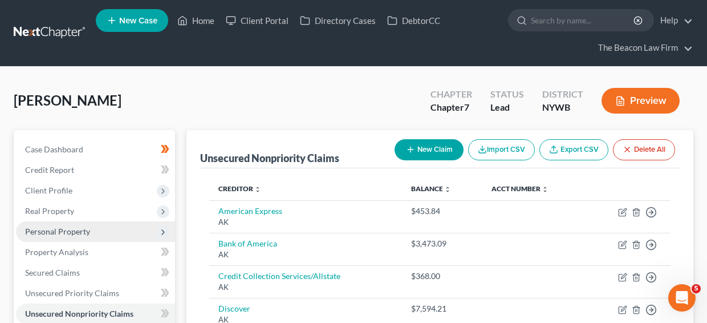
click at [116, 235] on span "Personal Property" at bounding box center [95, 231] width 159 height 21
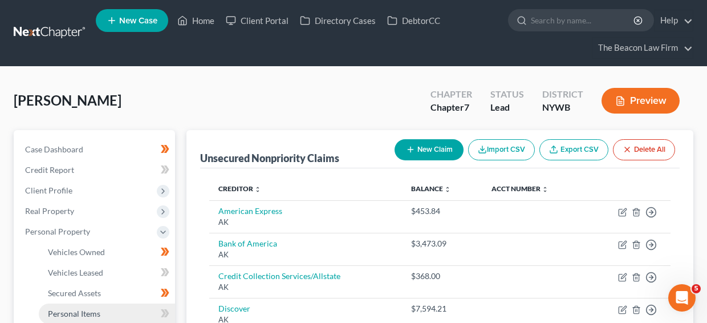
click at [115, 312] on link "Personal Items" at bounding box center [107, 313] width 136 height 21
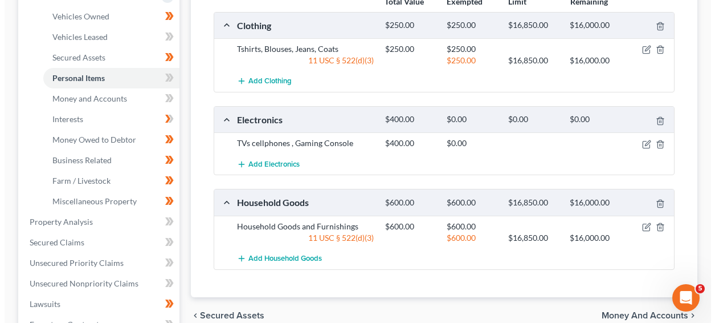
scroll to position [229, 0]
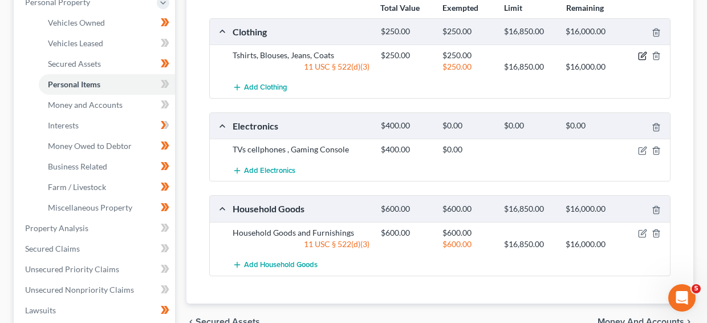
click at [641, 56] on icon "button" at bounding box center [643, 54] width 5 height 5
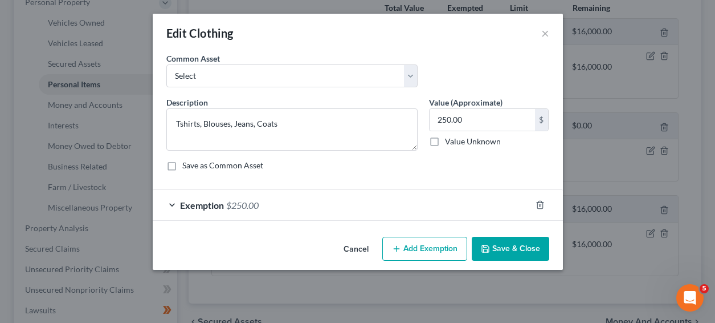
click at [410, 213] on div "Exemption $250.00" at bounding box center [342, 205] width 379 height 30
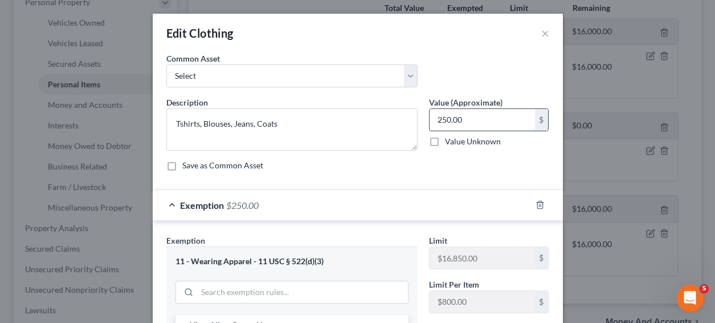
click at [438, 121] on input "250.00" at bounding box center [482, 120] width 105 height 22
click at [445, 121] on input "250.00" at bounding box center [482, 120] width 105 height 22
type input "400.00"
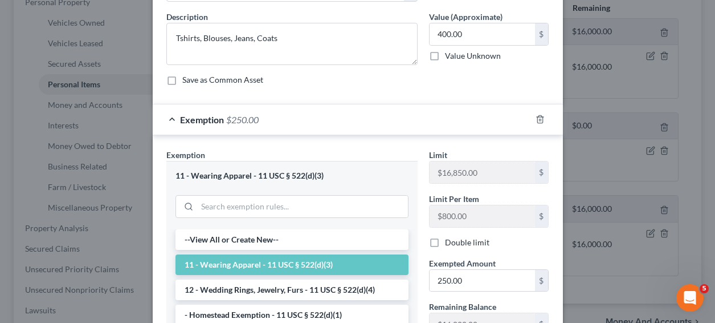
scroll to position [105, 0]
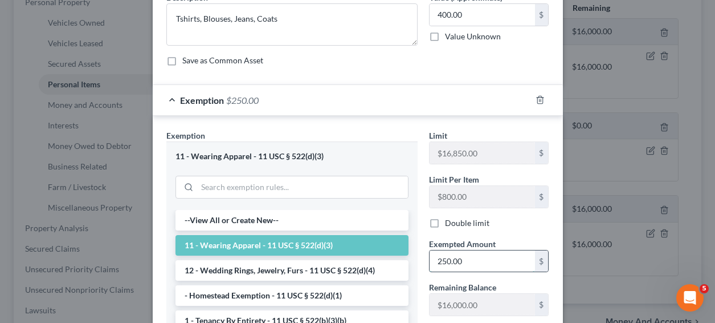
click at [503, 251] on input "250.00" at bounding box center [482, 261] width 105 height 22
type input "400"
click at [493, 10] on input "400.00" at bounding box center [482, 15] width 105 height 22
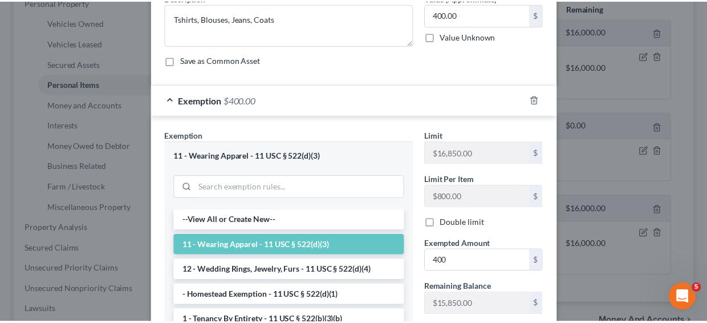
scroll to position [255, 0]
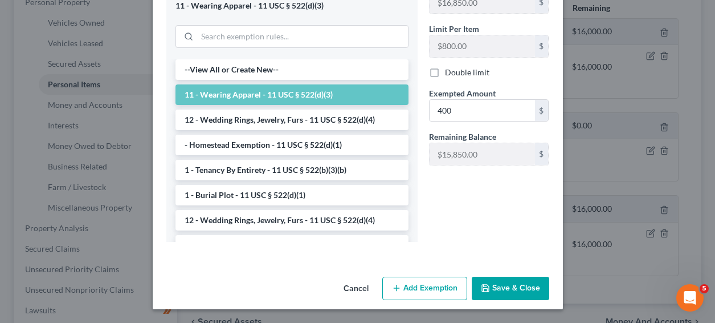
click at [525, 287] on button "Save & Close" at bounding box center [511, 289] width 78 height 24
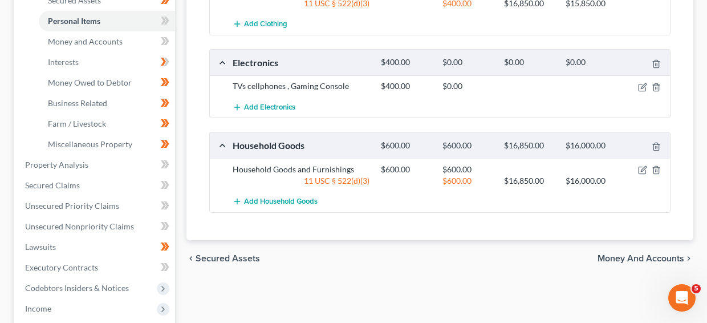
scroll to position [313, 0]
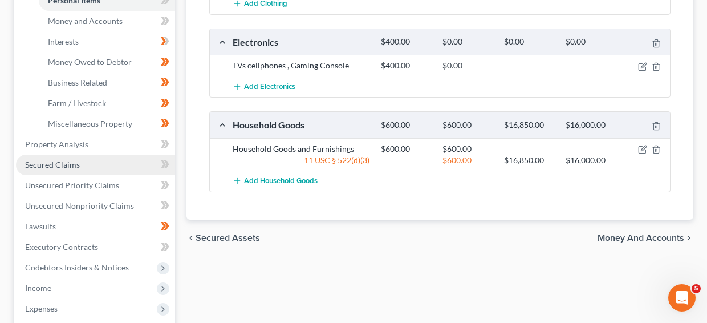
click at [100, 165] on link "Secured Claims" at bounding box center [95, 165] width 159 height 21
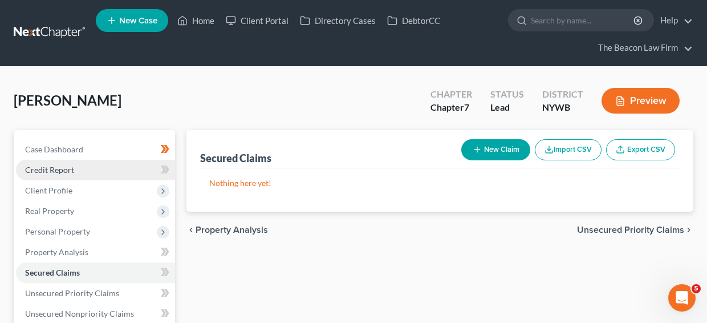
click at [113, 165] on link "Credit Report" at bounding box center [95, 170] width 159 height 21
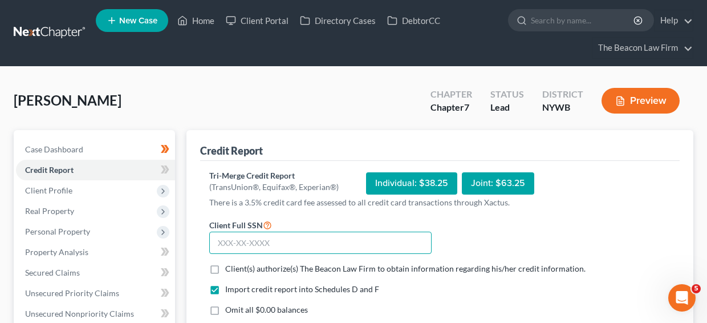
click at [243, 246] on input "text" at bounding box center [320, 242] width 222 height 23
type input "067-72-6508"
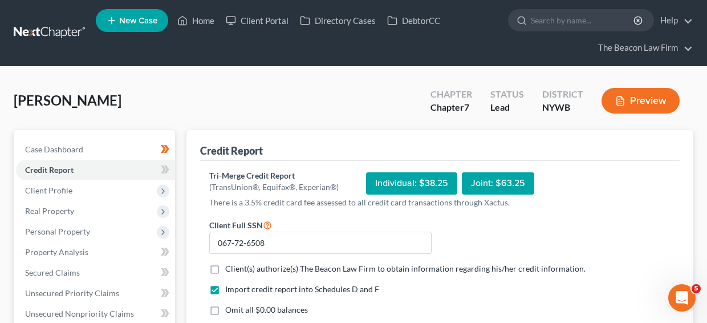
click at [432, 269] on span "Client(s) authorize(s) The Beacon Law Firm to obtain information regarding his/…" at bounding box center [405, 268] width 360 height 10
click at [237, 269] on input "Client(s) authorize(s) The Beacon Law Firm to obtain information regarding his/…" at bounding box center [233, 266] width 7 height 7
checkbox input "true"
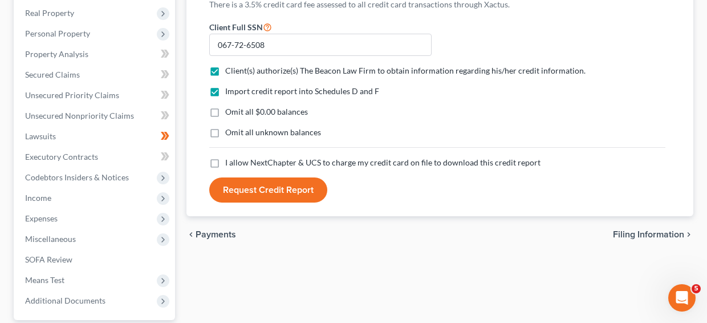
scroll to position [230, 0]
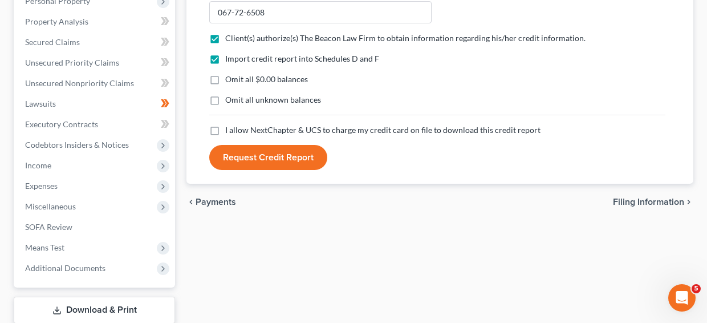
click at [373, 137] on form "Client Full SSN * 067-72-6508 Client(s) authorize(s) The Beacon Law Firm to obt…" at bounding box center [437, 78] width 467 height 183
click at [374, 130] on span "I allow NextChapter & UCS to charge my credit card on file to download this cre…" at bounding box center [382, 130] width 315 height 10
click at [237, 130] on input "I allow NextChapter & UCS to charge my credit card on file to download this cre…" at bounding box center [233, 127] width 7 height 7
checkbox input "true"
click at [279, 155] on button "Request Credit Report" at bounding box center [268, 157] width 118 height 25
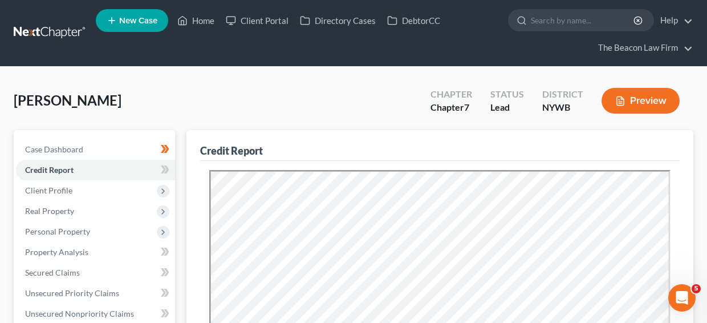
scroll to position [52, 0]
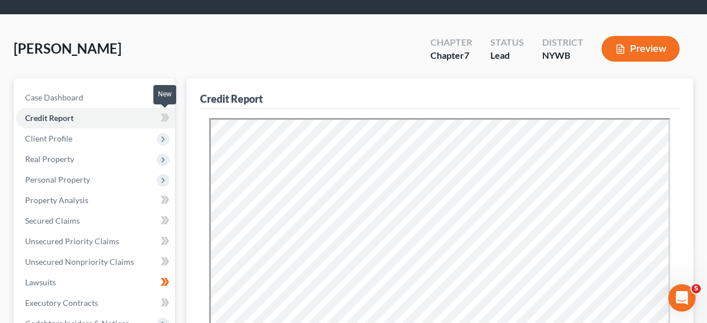
click at [159, 119] on span at bounding box center [165, 119] width 20 height 17
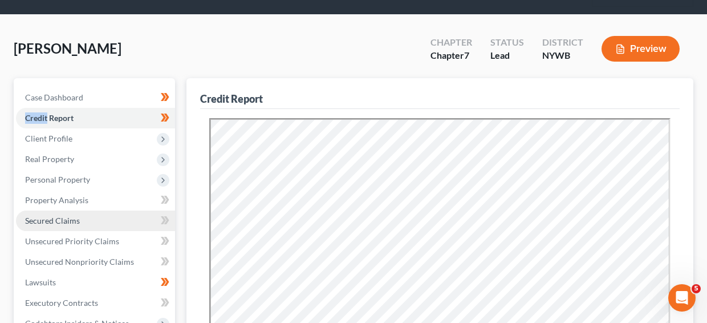
click at [116, 221] on link "Secured Claims" at bounding box center [95, 220] width 159 height 21
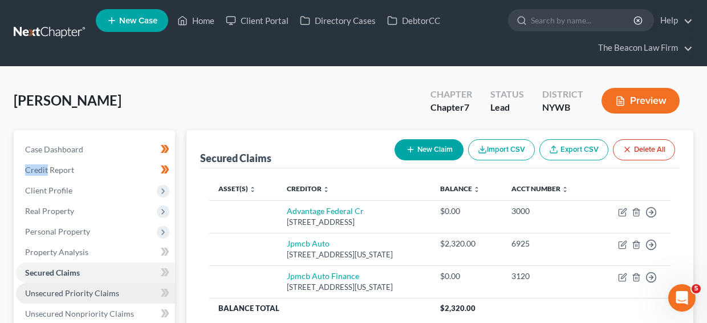
click at [83, 288] on span "Unsecured Priority Claims" at bounding box center [72, 293] width 94 height 10
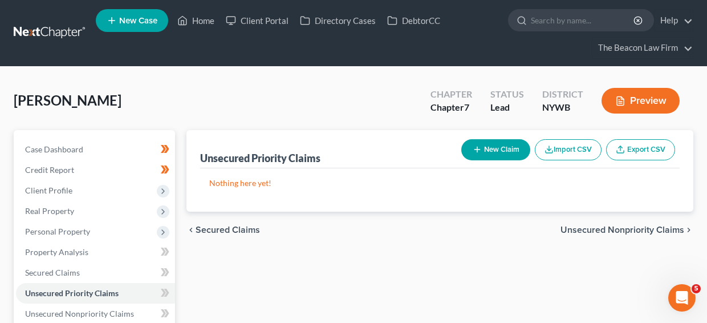
click at [171, 296] on span at bounding box center [165, 294] width 20 height 17
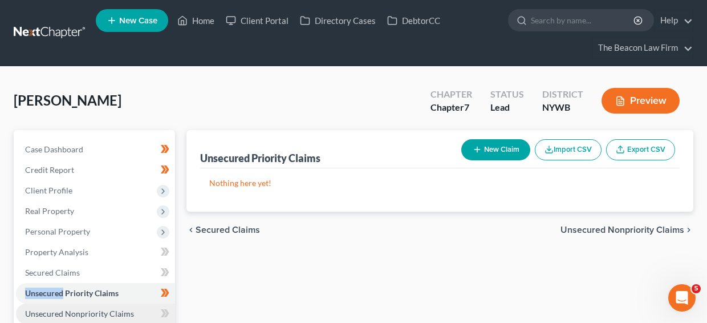
click at [145, 307] on link "Unsecured Nonpriority Claims" at bounding box center [95, 313] width 159 height 21
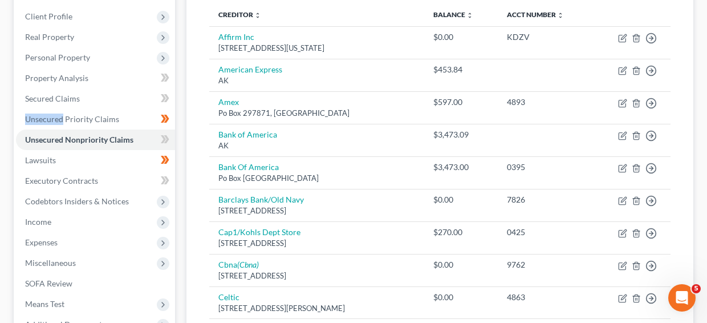
scroll to position [176, 0]
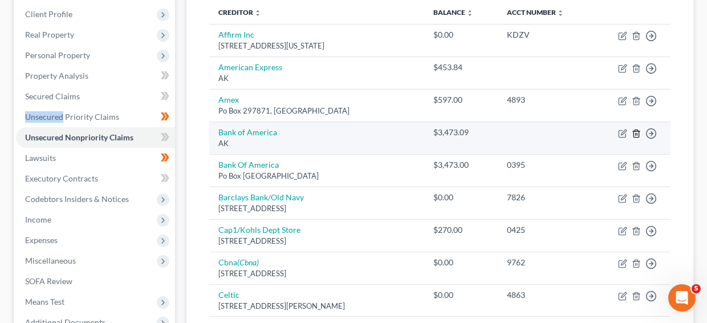
click at [636, 135] on line "button" at bounding box center [636, 134] width 0 height 2
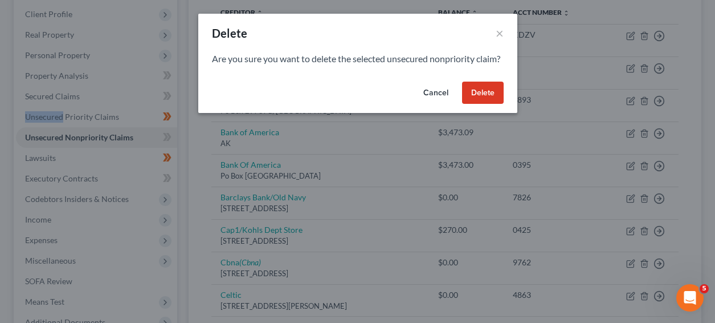
click at [482, 104] on button "Delete" at bounding box center [483, 93] width 42 height 23
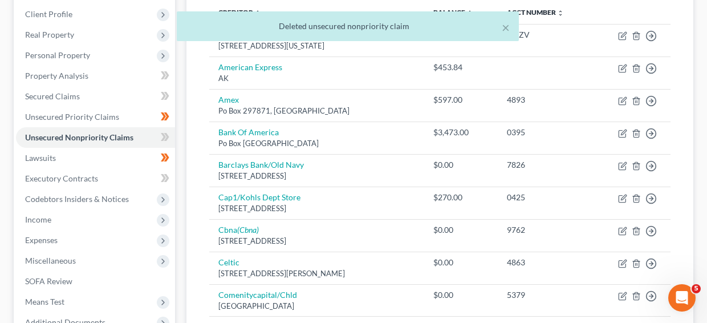
drag, startPoint x: 705, startPoint y: 95, endPoint x: 709, endPoint y: 101, distance: 7.4
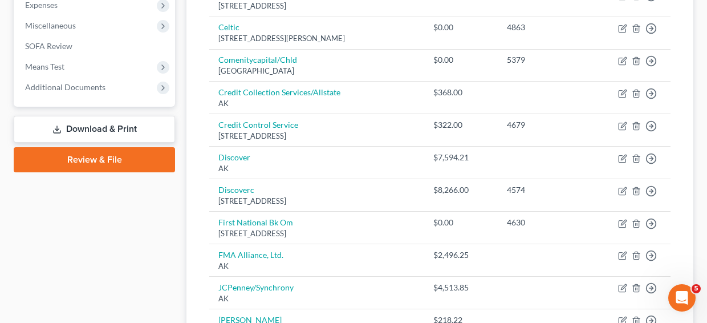
scroll to position [449, 0]
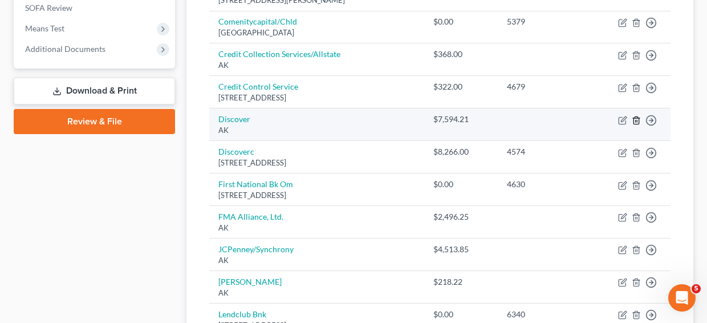
click at [638, 121] on icon "button" at bounding box center [636, 120] width 9 height 9
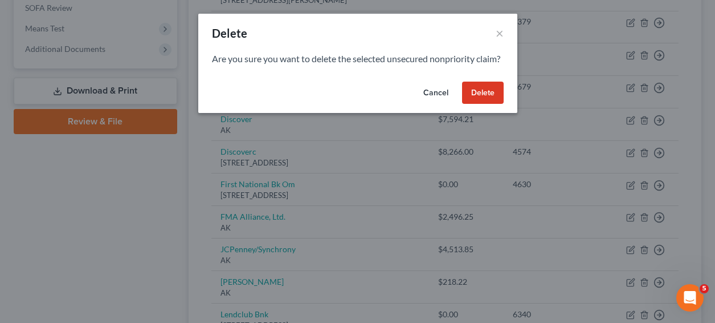
click at [498, 104] on button "Delete" at bounding box center [483, 93] width 42 height 23
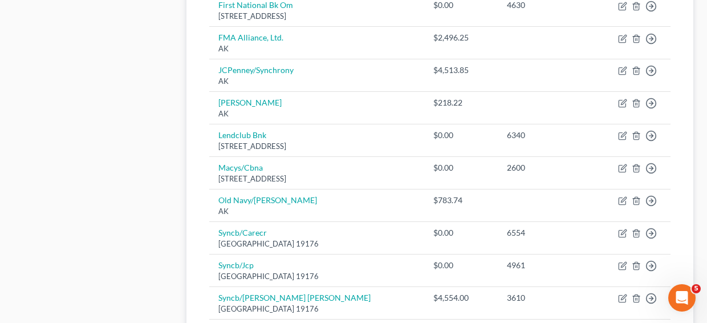
scroll to position [577, 0]
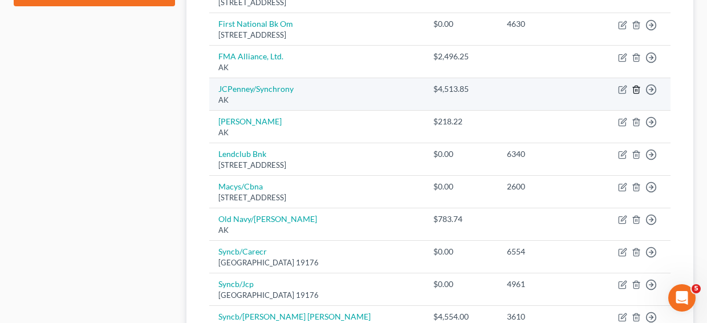
click at [633, 86] on icon "button" at bounding box center [636, 89] width 9 height 9
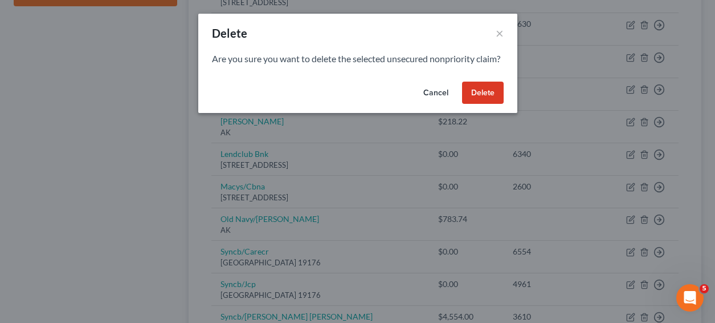
click at [500, 103] on button "Delete" at bounding box center [483, 93] width 42 height 23
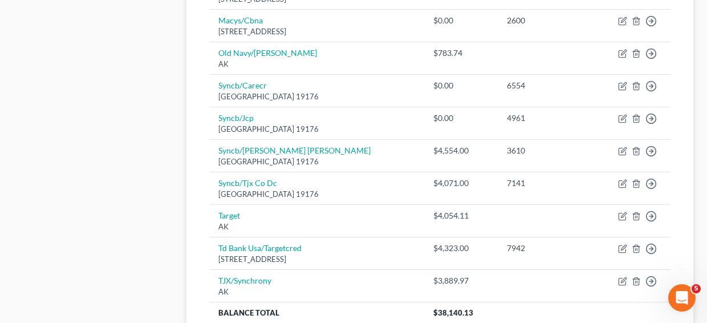
scroll to position [707, 0]
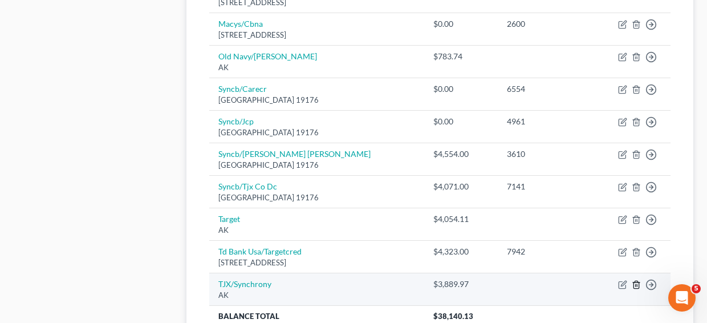
click at [637, 283] on icon "button" at bounding box center [636, 284] width 9 height 9
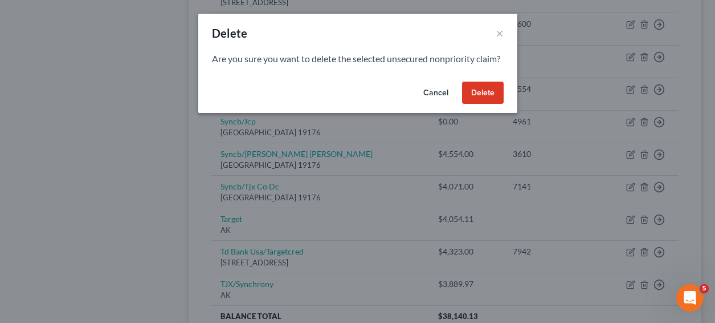
click at [477, 104] on button "Delete" at bounding box center [483, 93] width 42 height 23
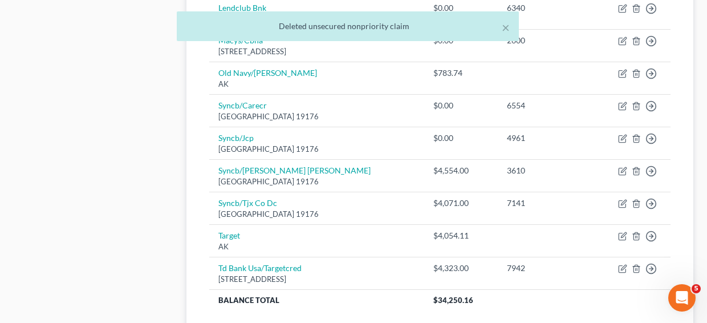
scroll to position [692, 0]
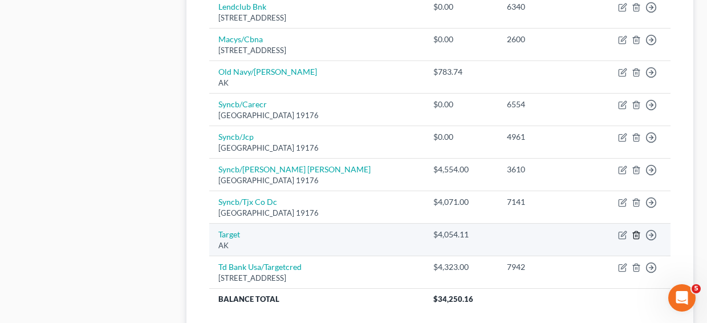
click at [637, 235] on line "button" at bounding box center [637, 236] width 0 height 2
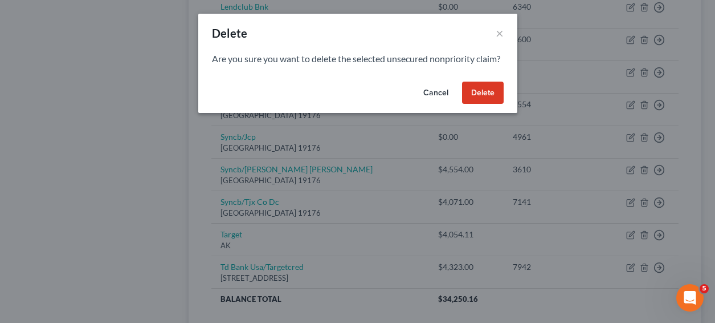
click at [489, 103] on button "Delete" at bounding box center [483, 93] width 42 height 23
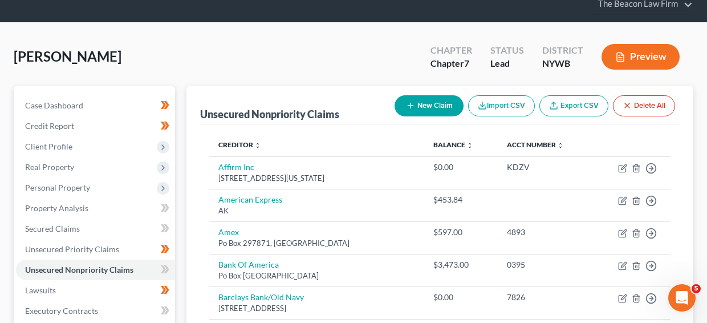
scroll to position [256, 0]
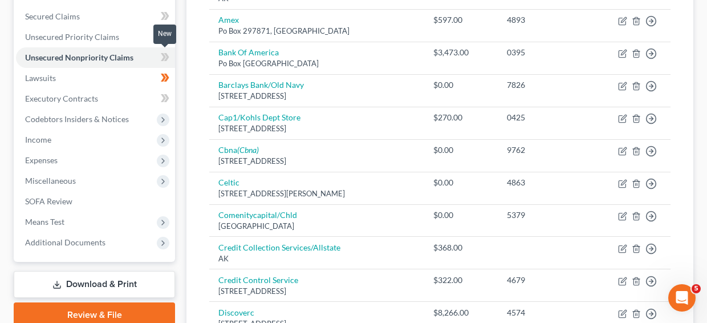
click at [162, 62] on icon at bounding box center [165, 57] width 9 height 14
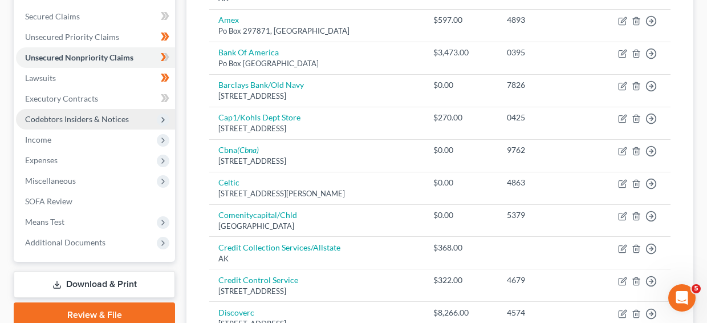
click at [123, 121] on span "Codebtors Insiders & Notices" at bounding box center [77, 119] width 104 height 10
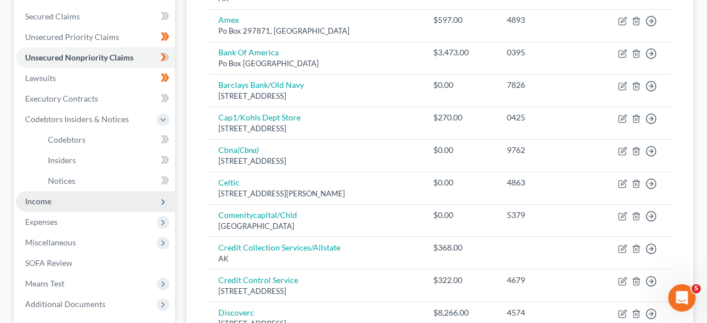
click at [117, 202] on span "Income" at bounding box center [95, 201] width 159 height 21
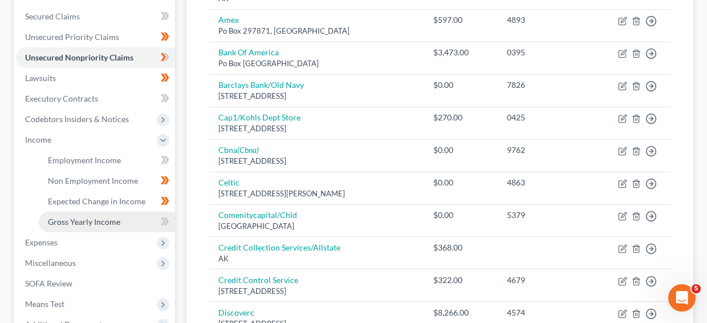
click at [116, 218] on span "Gross Yearly Income" at bounding box center [84, 222] width 72 height 10
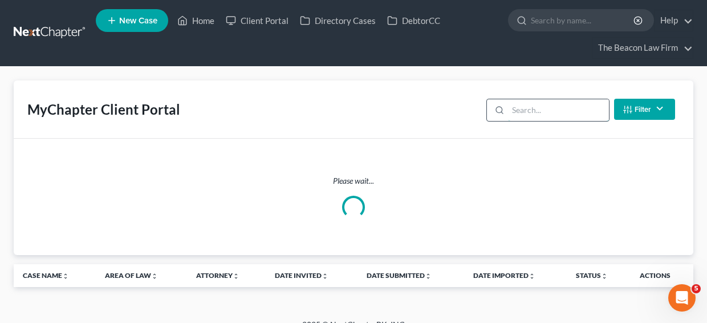
click at [514, 111] on input "search" at bounding box center [558, 110] width 101 height 22
type input "[PERSON_NAME]"
